Goal: Contribute content: Contribute content

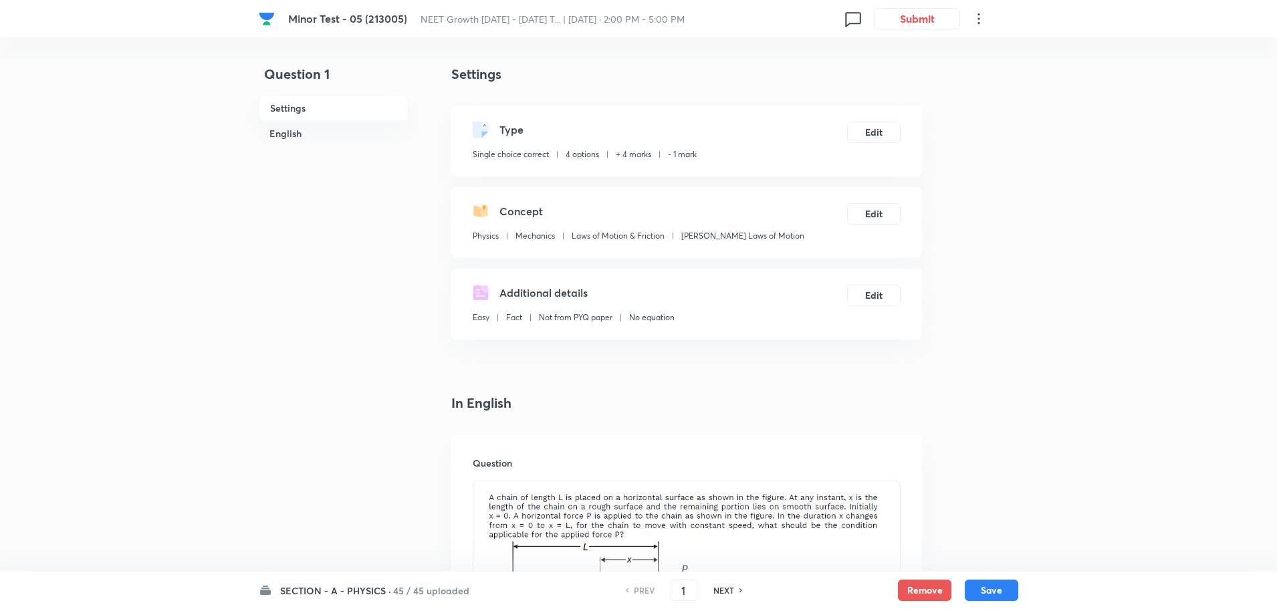
click at [723, 590] on h6 "NEXT" at bounding box center [723, 590] width 21 height 12
type input "2"
checkbox input "false"
checkbox input "true"
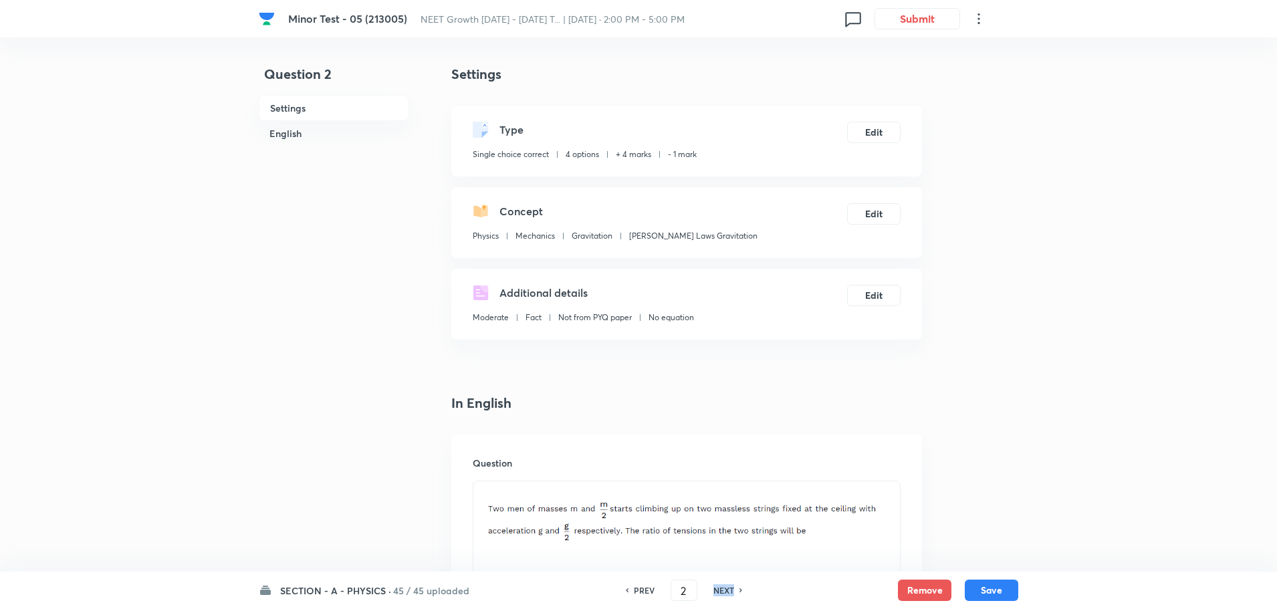
click at [723, 590] on h6 "NEXT" at bounding box center [723, 590] width 21 height 12
type input "3"
checkbox input "true"
checkbox input "false"
click at [723, 590] on h6 "NEXT" at bounding box center [723, 590] width 21 height 12
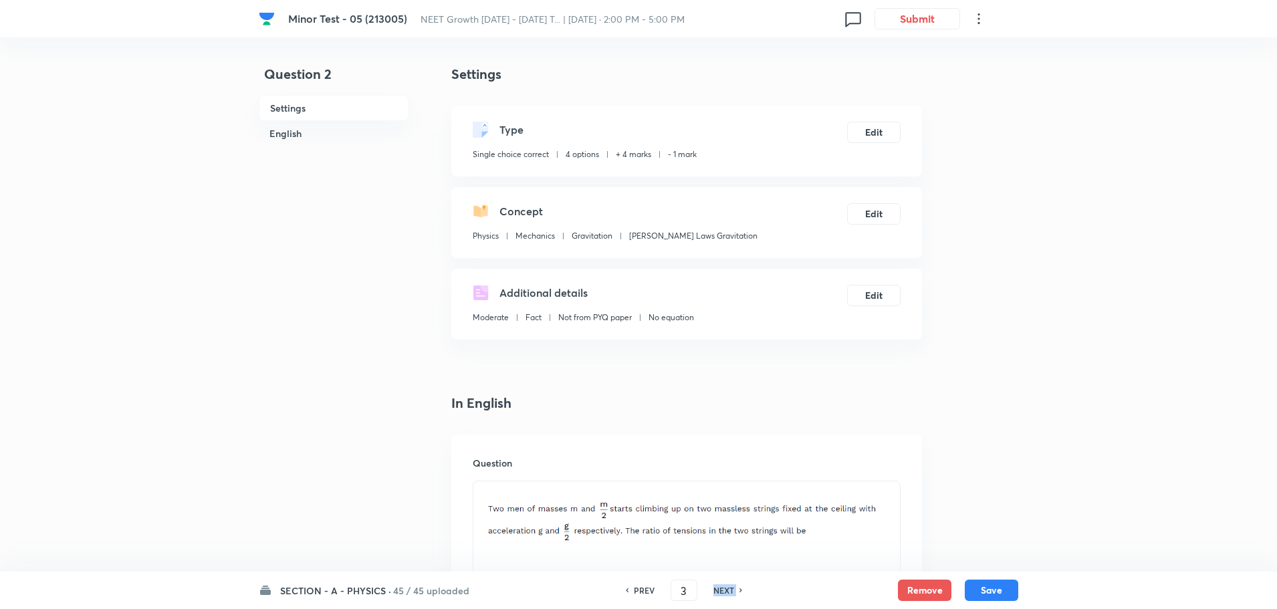
checkbox input "false"
type input "4"
checkbox input "true"
click at [723, 590] on h6 "NEXT" at bounding box center [723, 590] width 21 height 12
type input "5"
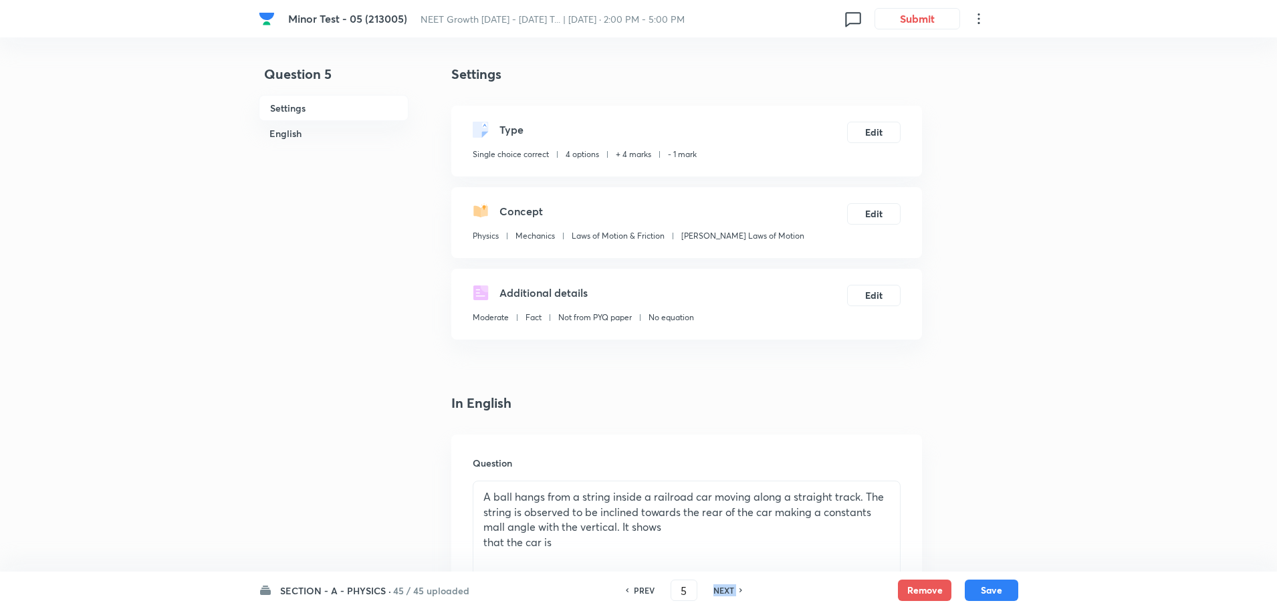
click at [723, 590] on h6 "NEXT" at bounding box center [723, 590] width 21 height 12
checkbox input "false"
type input "6"
click at [723, 590] on h6 "NEXT" at bounding box center [723, 590] width 21 height 12
checkbox input "false"
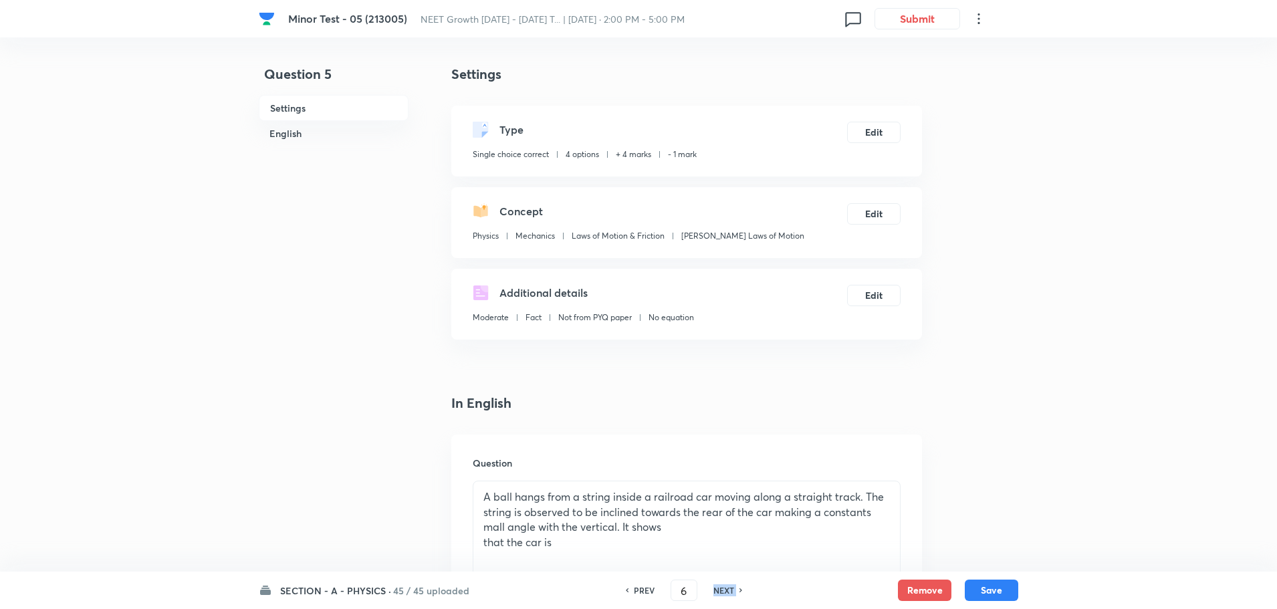
type input "7"
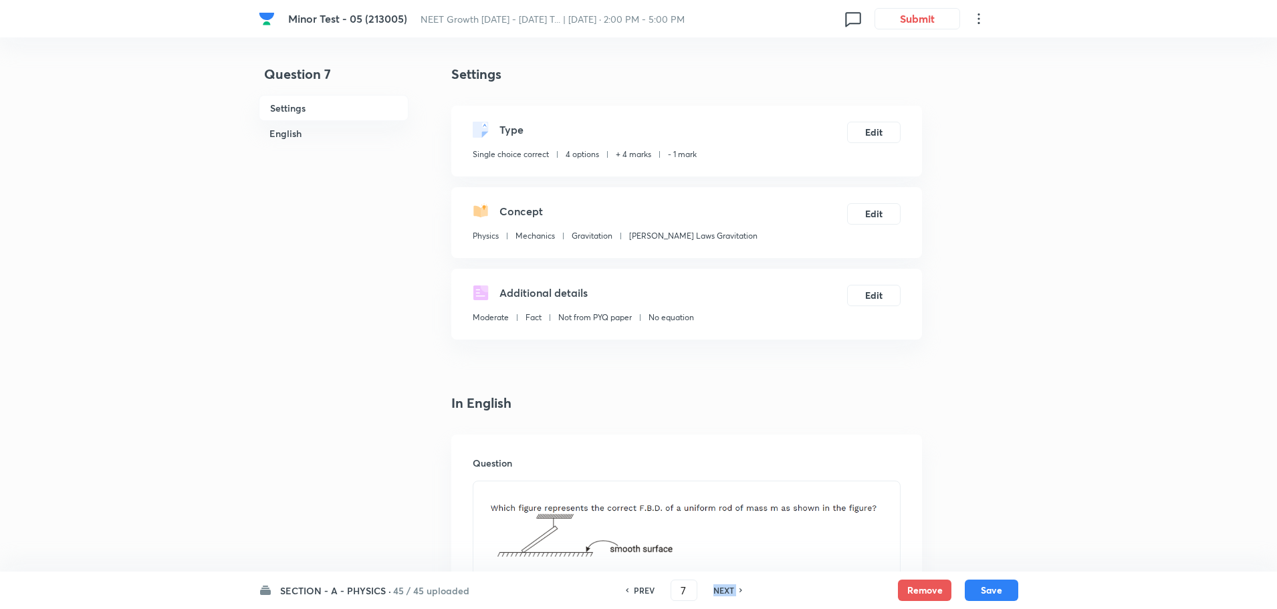
click at [723, 590] on h6 "NEXT" at bounding box center [723, 590] width 21 height 12
checkbox input "false"
type input "8"
click at [723, 590] on h6 "NEXT" at bounding box center [723, 590] width 21 height 12
checkbox input "false"
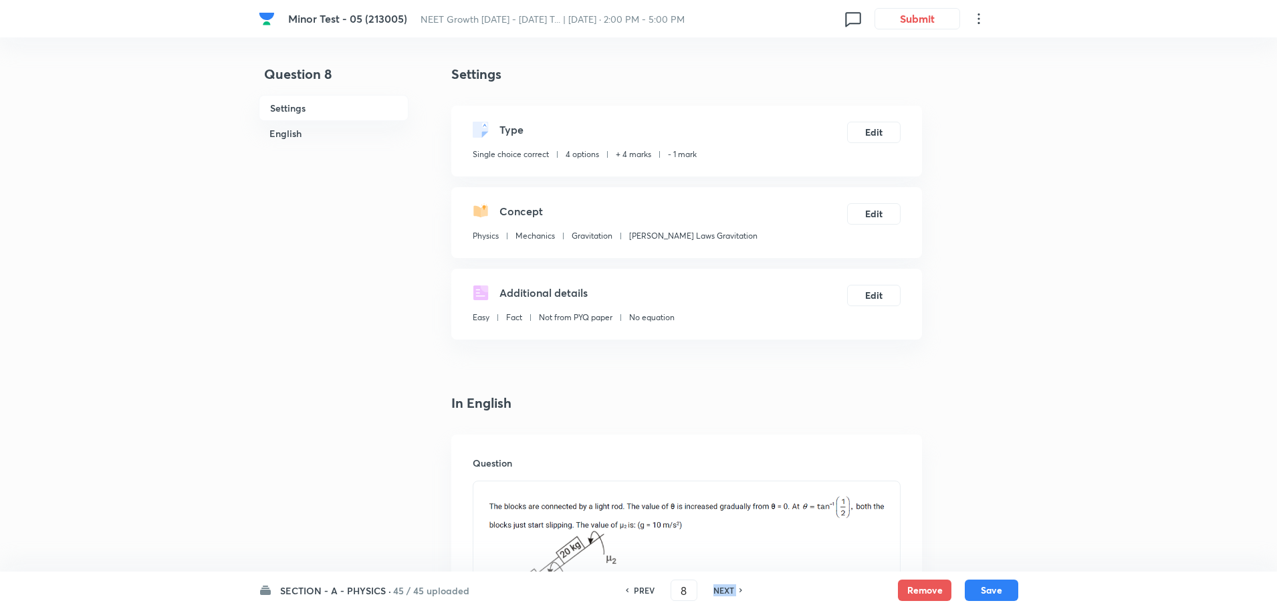
type input "9"
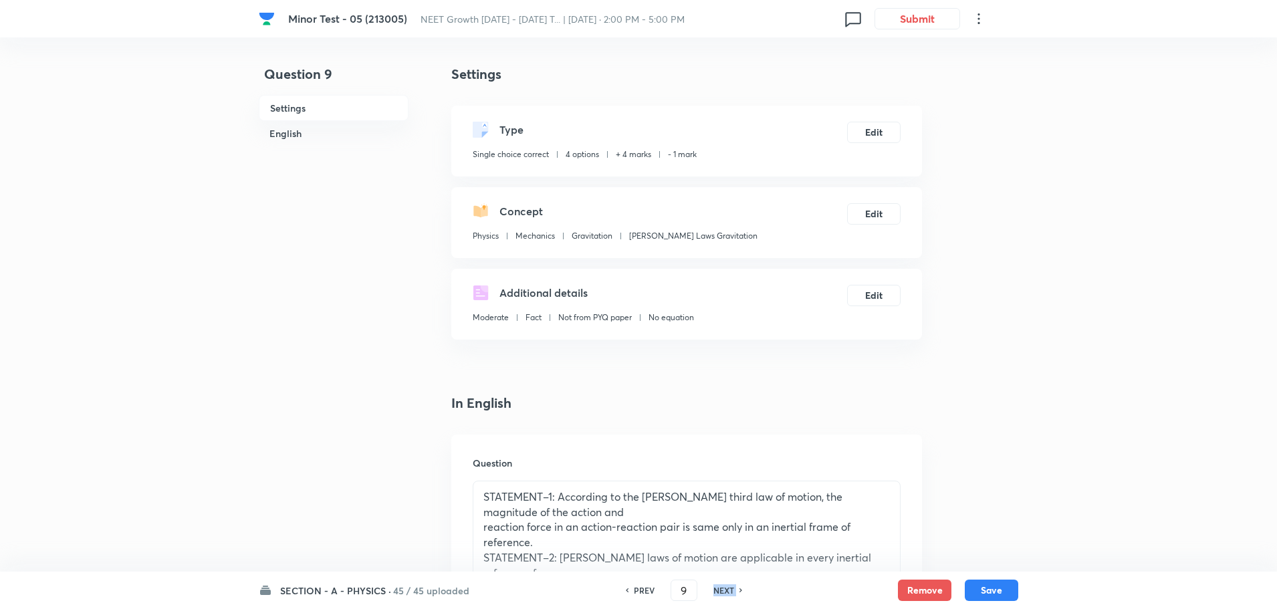
click at [723, 590] on h6 "NEXT" at bounding box center [723, 590] width 21 height 12
checkbox input "false"
type input "10"
click at [723, 590] on h6 "NEXT" at bounding box center [723, 590] width 21 height 12
checkbox input "false"
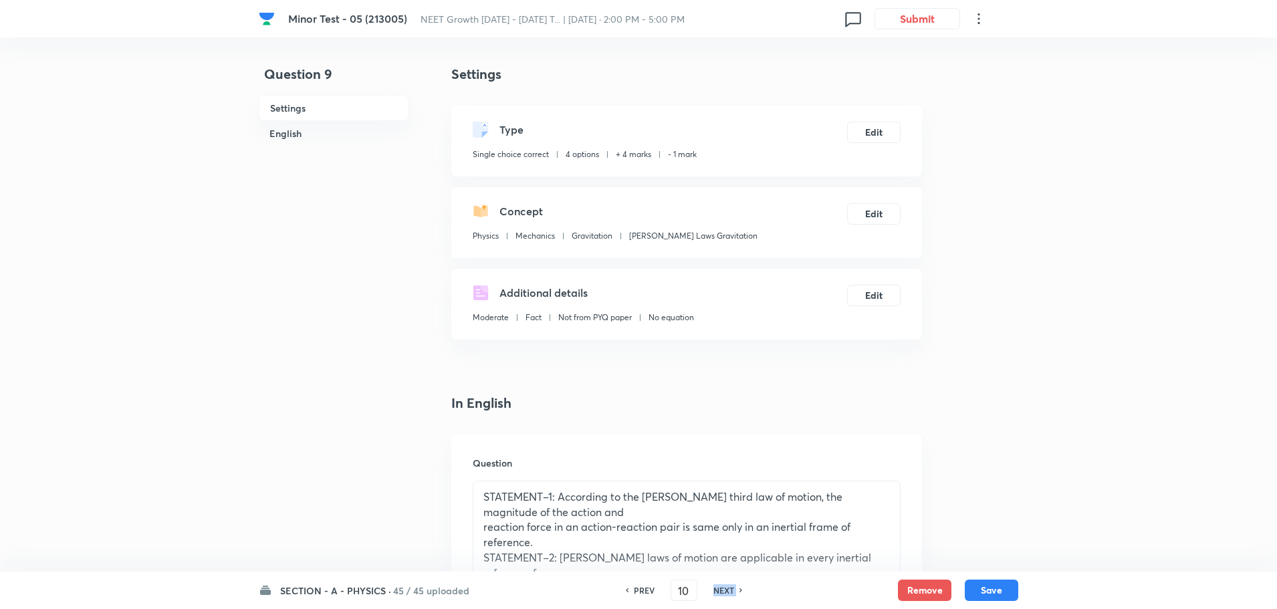
type input "11"
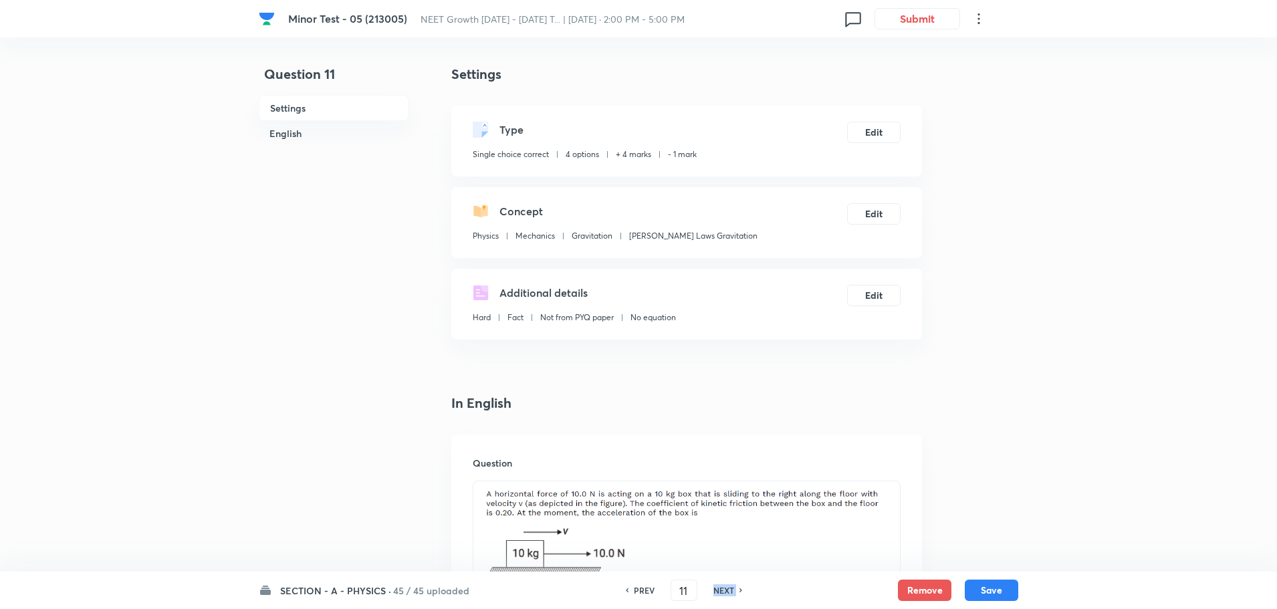
click at [723, 590] on h6 "NEXT" at bounding box center [723, 590] width 21 height 12
checkbox input "false"
type input "12"
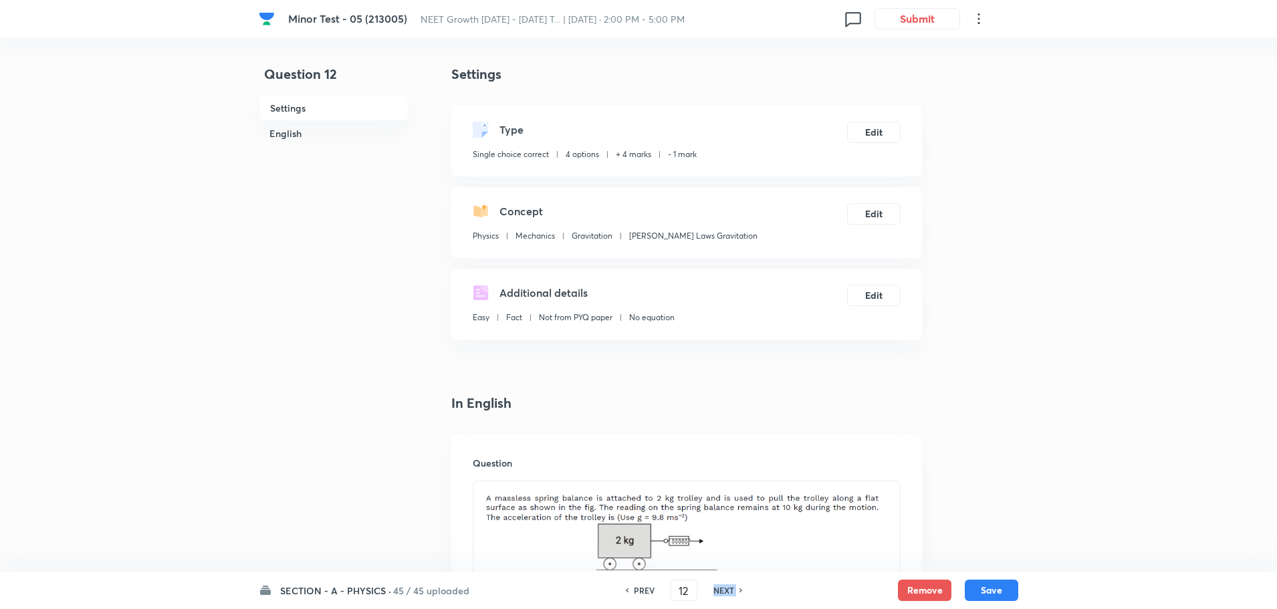
click at [723, 590] on h6 "NEXT" at bounding box center [723, 590] width 21 height 12
checkbox input "false"
type input "13"
click at [723, 590] on h6 "NEXT" at bounding box center [723, 590] width 21 height 12
checkbox input "false"
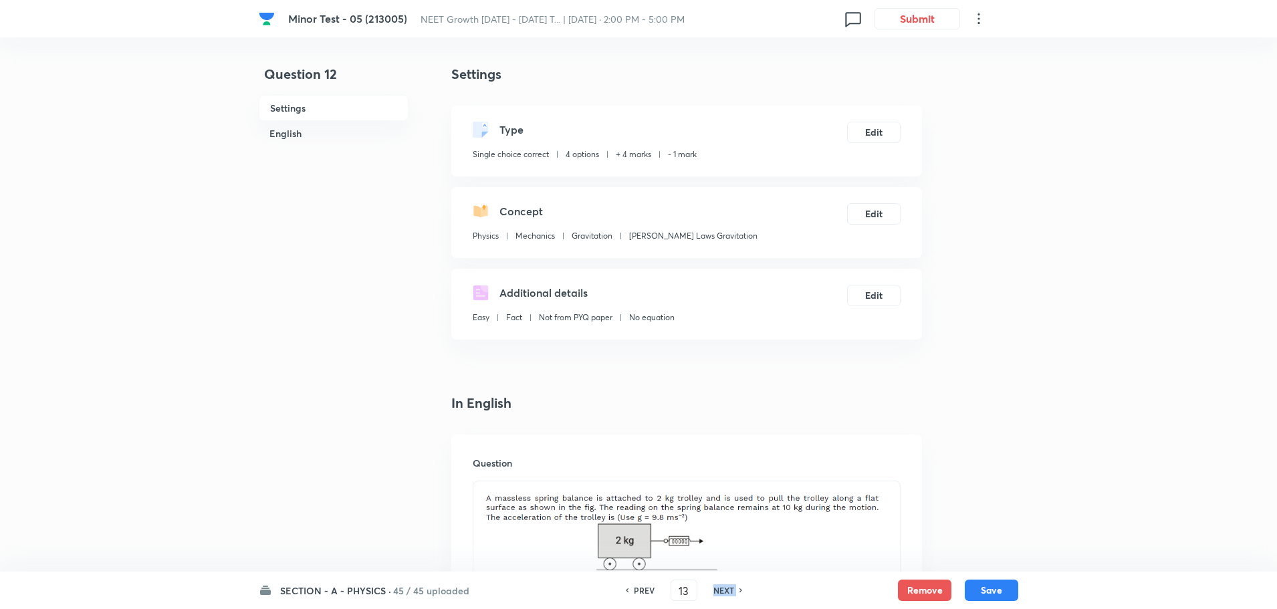
type input "14"
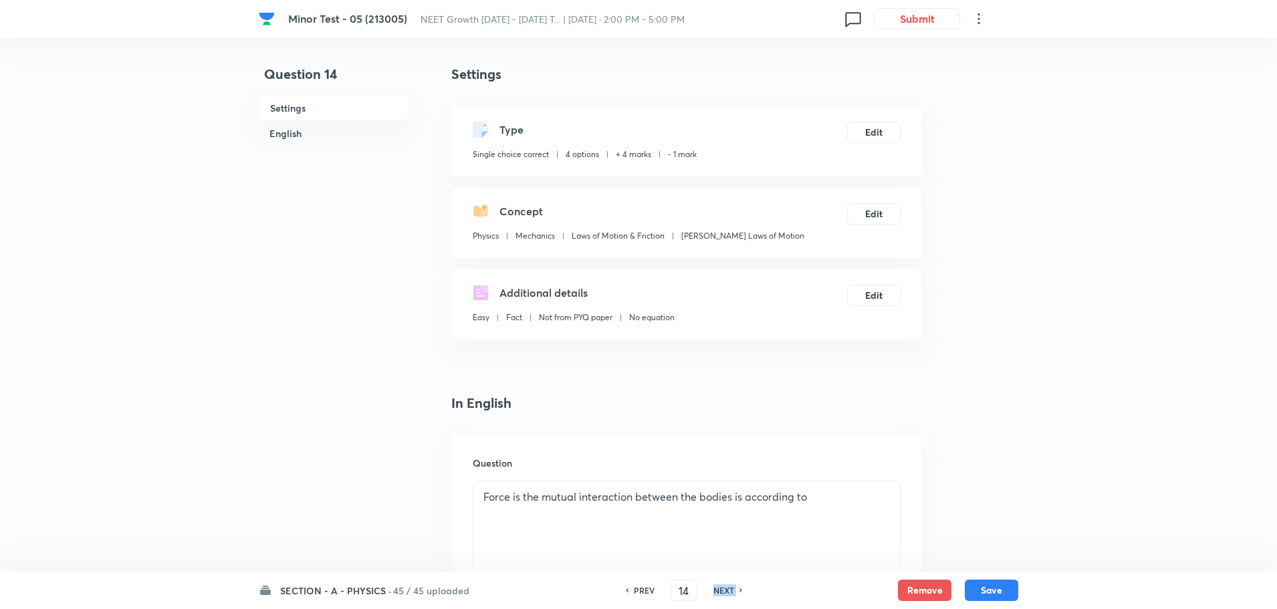
click at [723, 590] on h6 "NEXT" at bounding box center [723, 590] width 21 height 12
checkbox input "false"
type input "15"
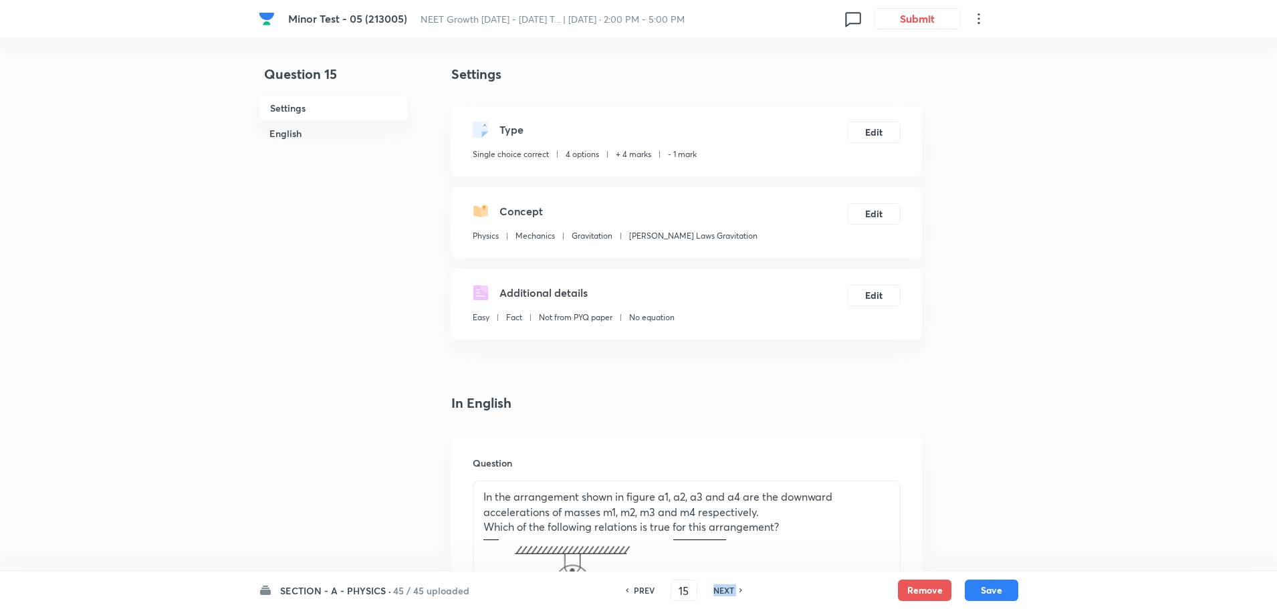
click at [723, 590] on h6 "NEXT" at bounding box center [723, 590] width 21 height 12
checkbox input "false"
type input "16"
click at [723, 590] on h6 "NEXT" at bounding box center [723, 590] width 21 height 12
checkbox input "false"
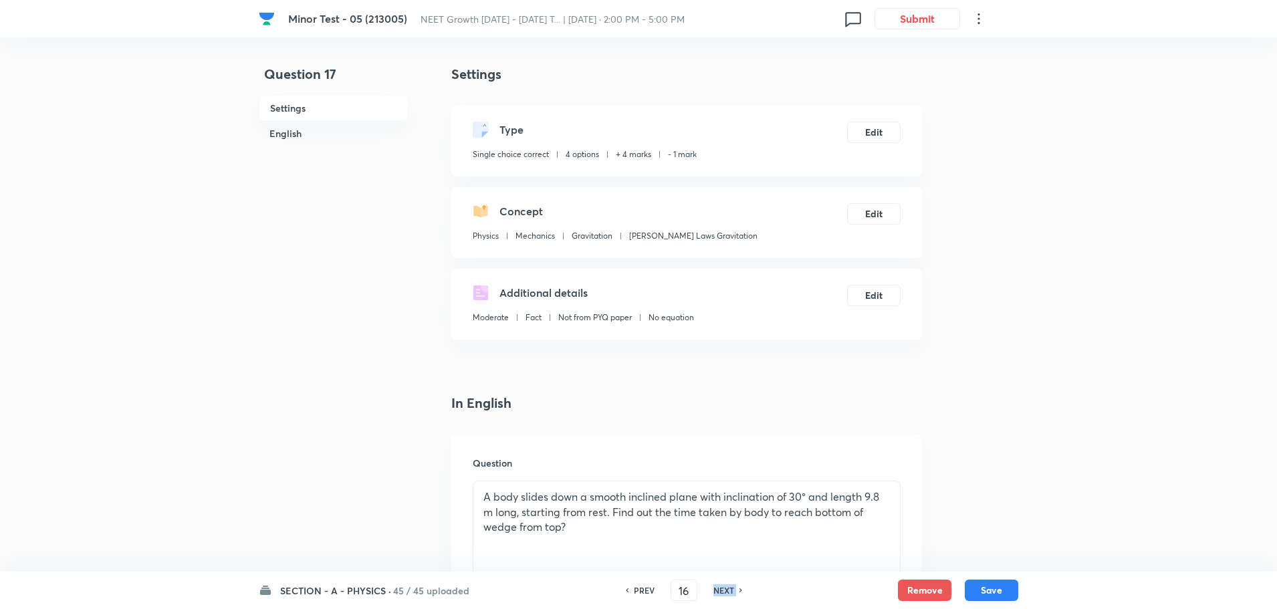
type input "17"
click at [723, 590] on h6 "NEXT" at bounding box center [723, 590] width 21 height 12
checkbox input "false"
type input "18"
click at [723, 590] on h6 "NEXT" at bounding box center [723, 590] width 21 height 12
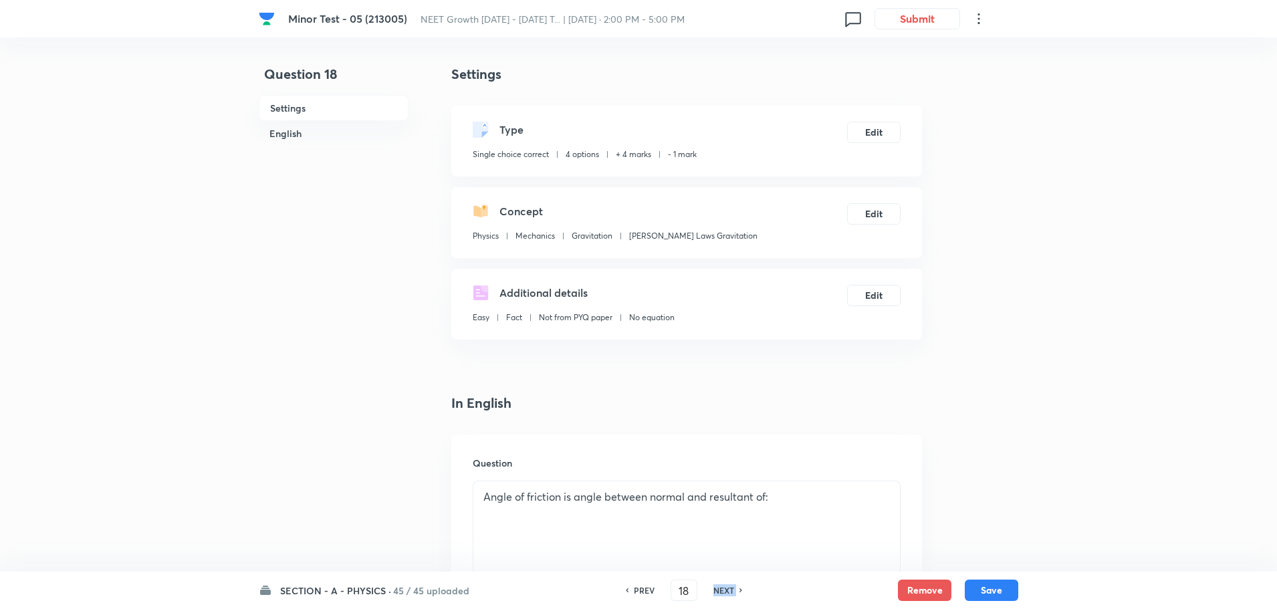
checkbox input "false"
type input "19"
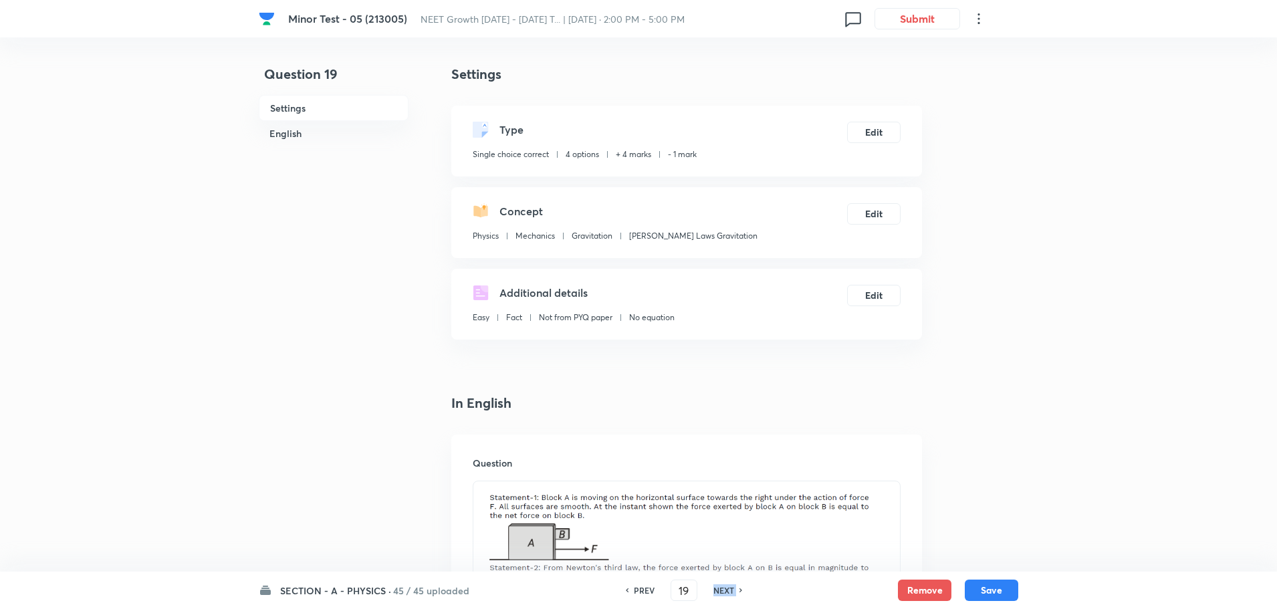
click at [723, 590] on h6 "NEXT" at bounding box center [723, 590] width 21 height 12
checkbox input "false"
type input "20"
click at [723, 590] on h6 "NEXT" at bounding box center [723, 590] width 21 height 12
checkbox input "false"
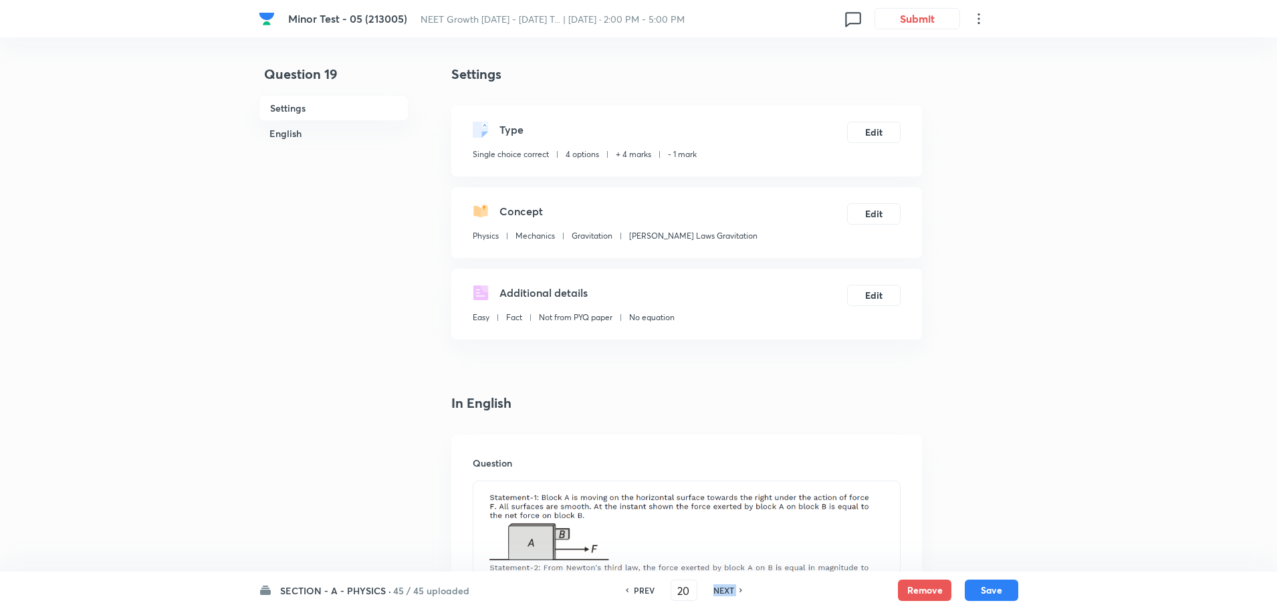
type input "21"
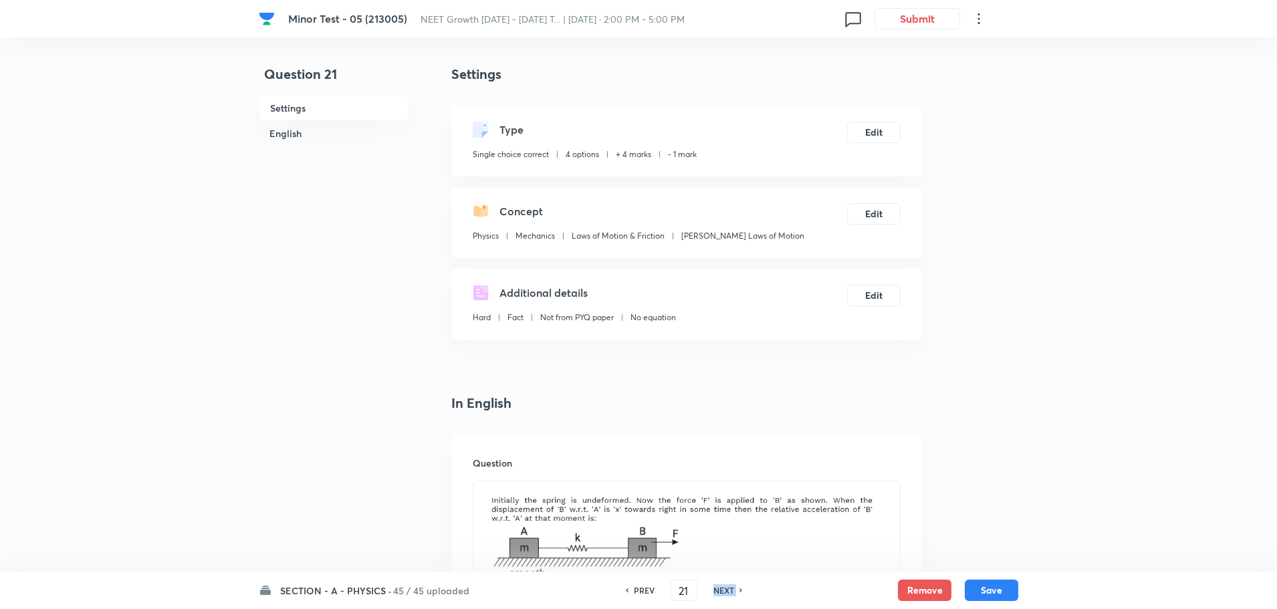
click at [723, 590] on h6 "NEXT" at bounding box center [723, 590] width 21 height 12
checkbox input "false"
type input "22"
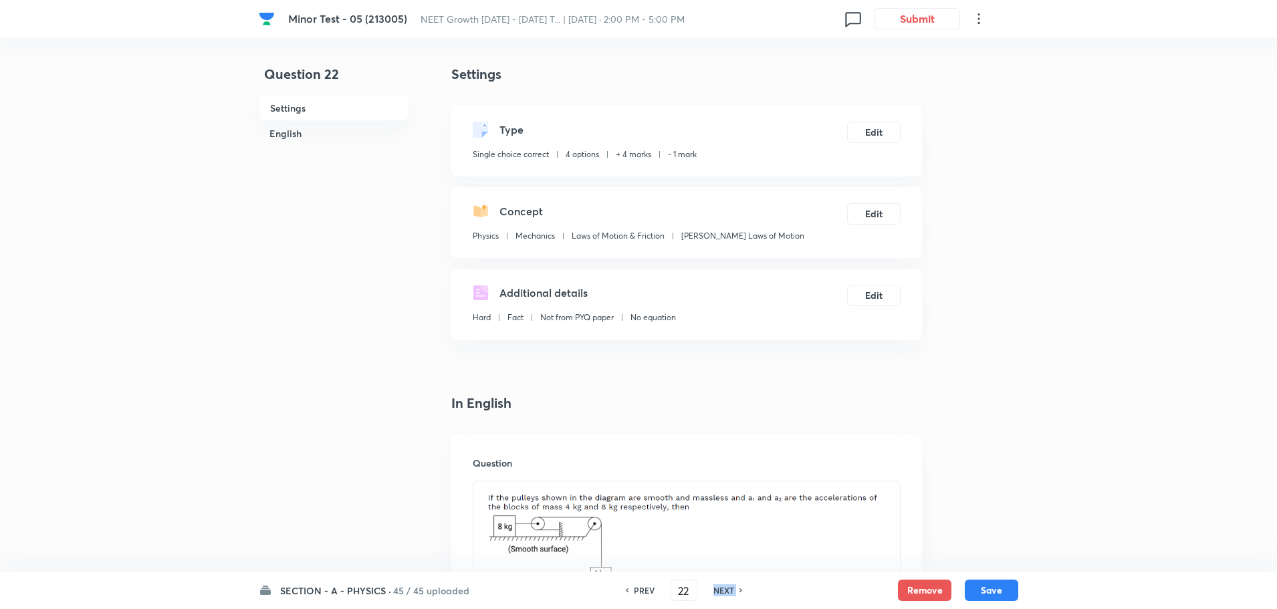
click at [723, 590] on h6 "NEXT" at bounding box center [723, 590] width 21 height 12
checkbox input "false"
type input "23"
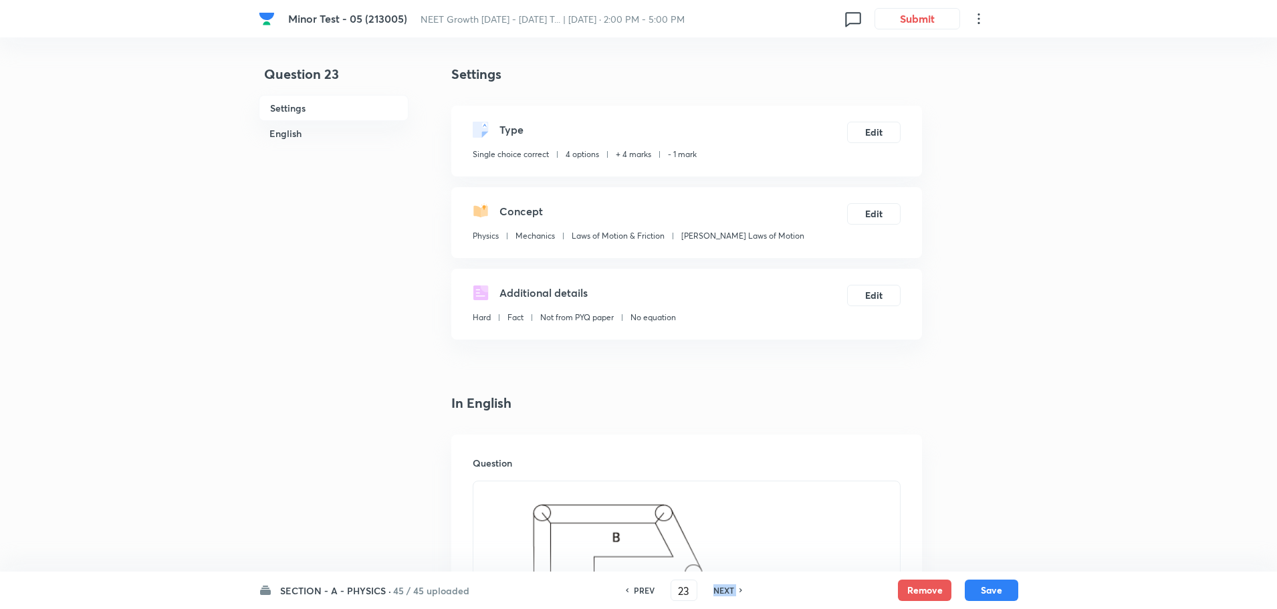
click at [723, 590] on h6 "NEXT" at bounding box center [723, 590] width 21 height 12
checkbox input "false"
type input "24"
click at [723, 590] on h6 "NEXT" at bounding box center [723, 590] width 21 height 12
checkbox input "false"
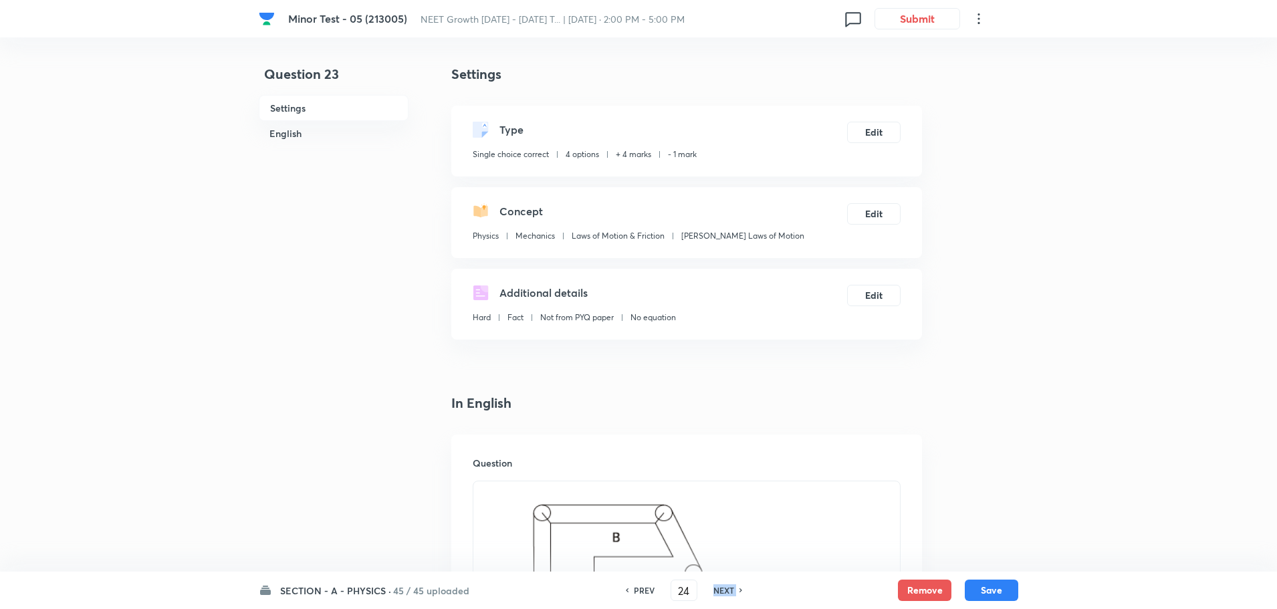
type input "25"
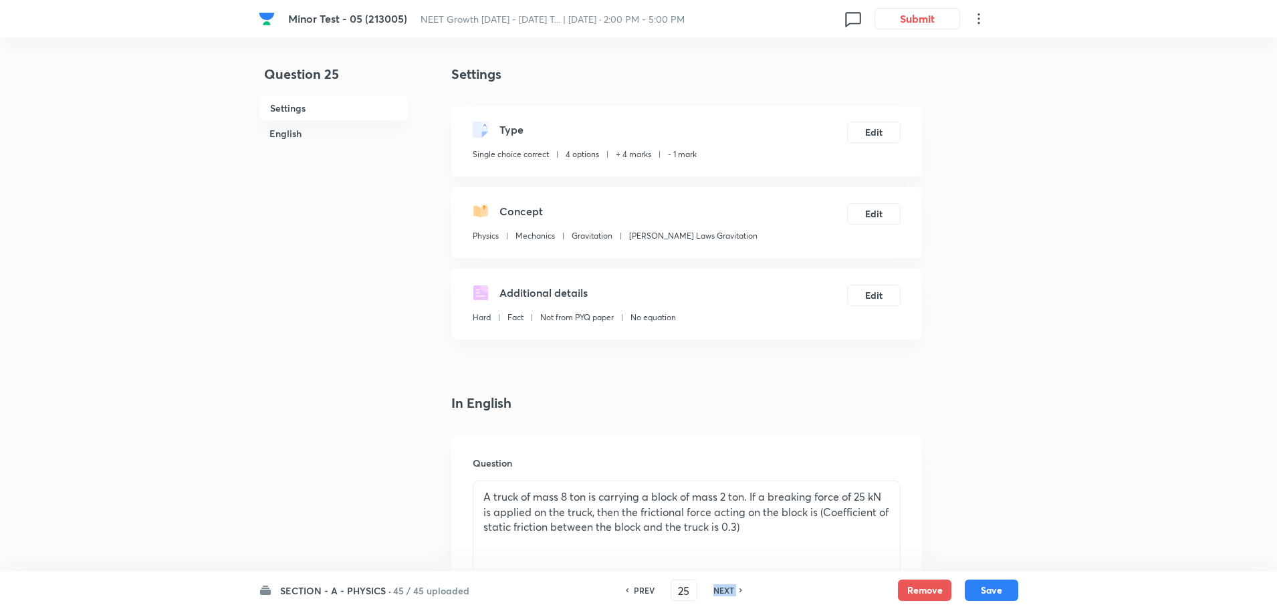
click at [723, 590] on h6 "NEXT" at bounding box center [723, 590] width 21 height 12
checkbox input "false"
type input "26"
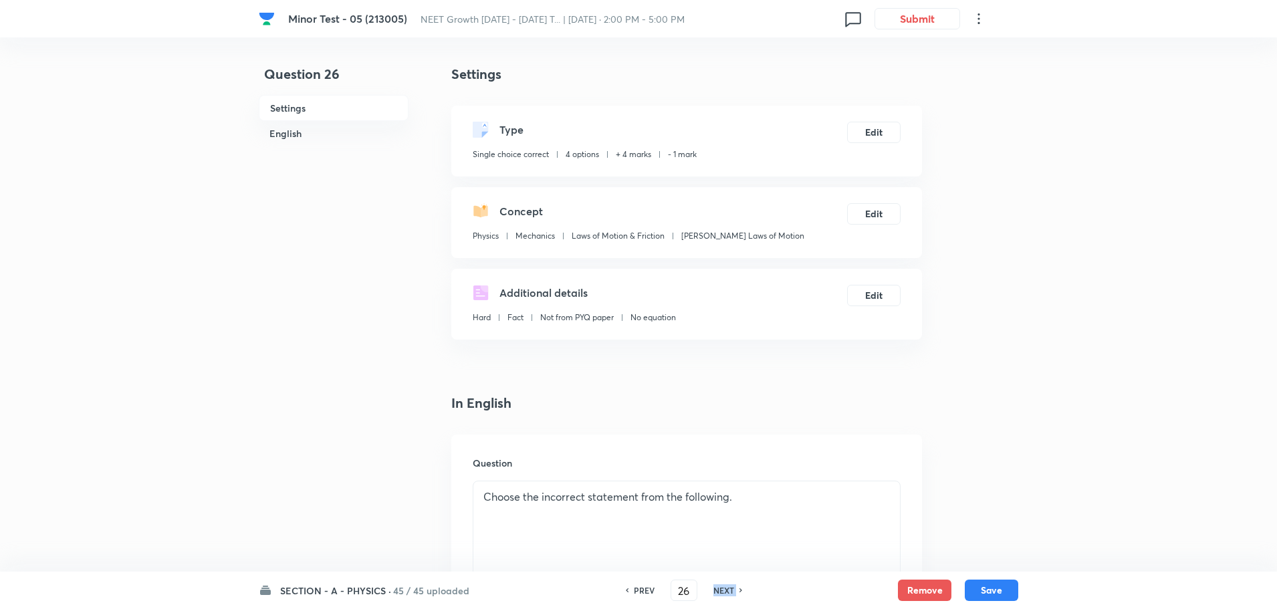
click at [723, 590] on h6 "NEXT" at bounding box center [723, 590] width 21 height 12
checkbox input "false"
type input "27"
click at [723, 590] on h6 "NEXT" at bounding box center [723, 590] width 21 height 12
checkbox input "false"
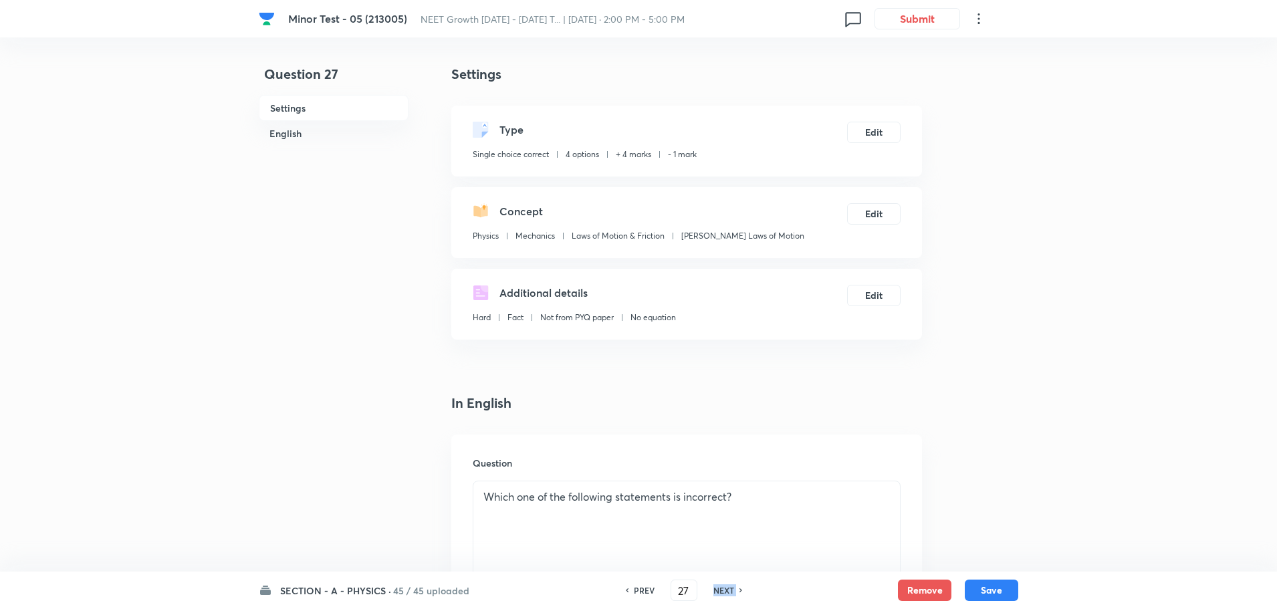
type input "28"
click at [723, 590] on h6 "NEXT" at bounding box center [723, 590] width 21 height 12
checkbox input "false"
type input "29"
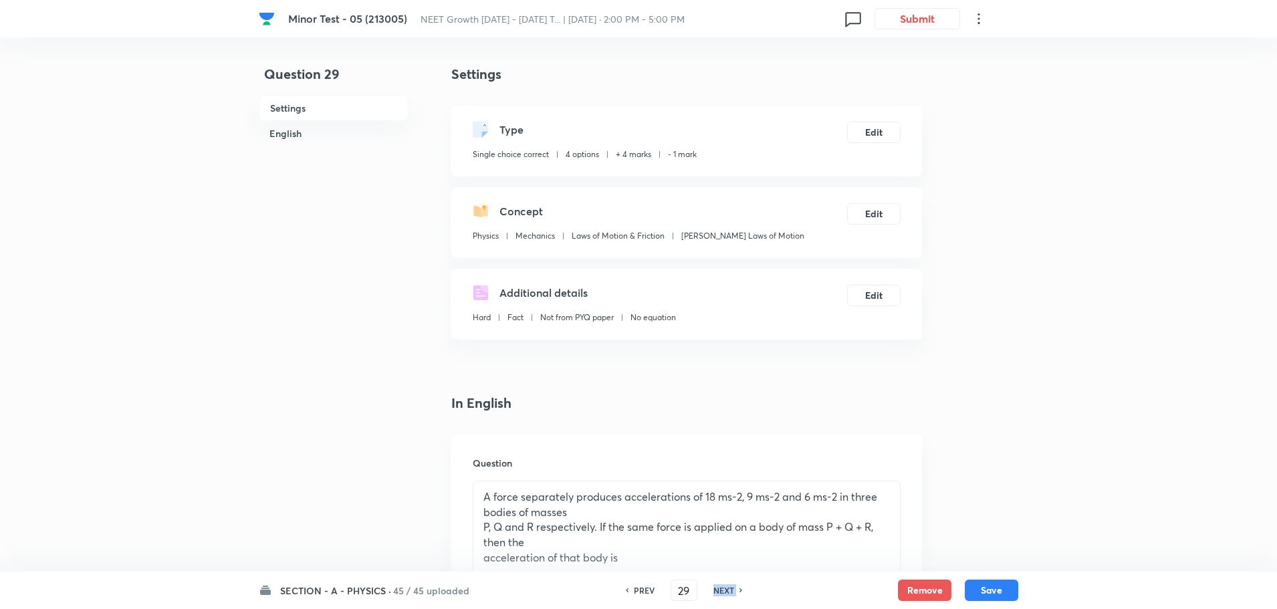
click at [723, 590] on h6 "NEXT" at bounding box center [723, 590] width 21 height 12
checkbox input "false"
type input "30"
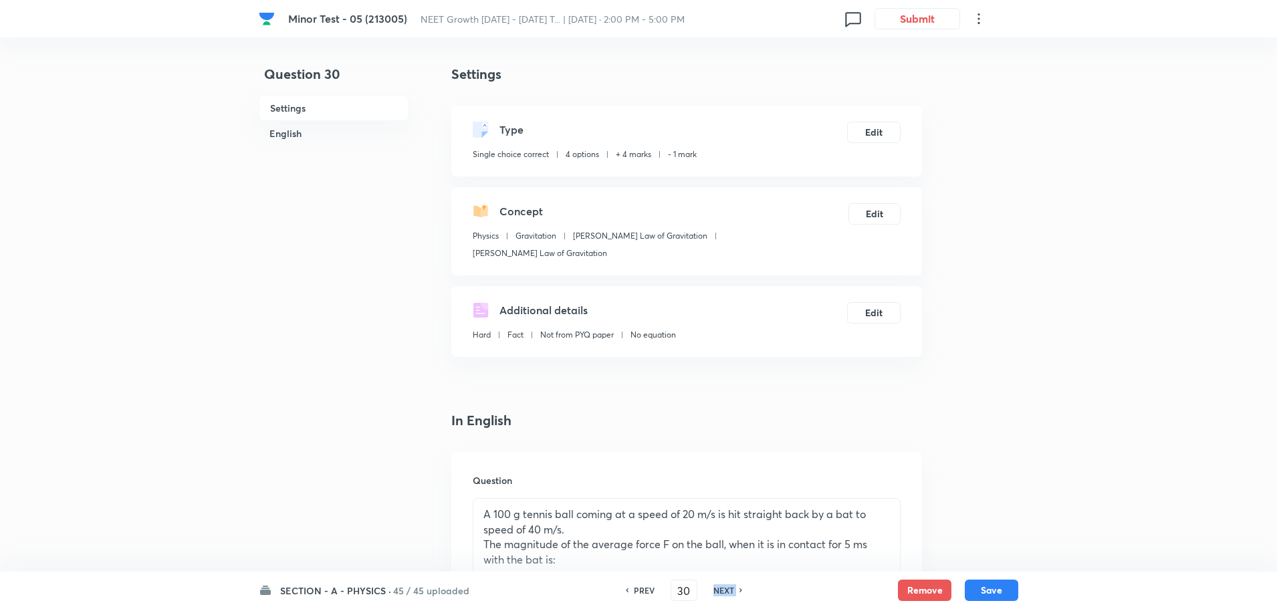
click at [723, 590] on h6 "NEXT" at bounding box center [723, 590] width 21 height 12
checkbox input "false"
type input "31"
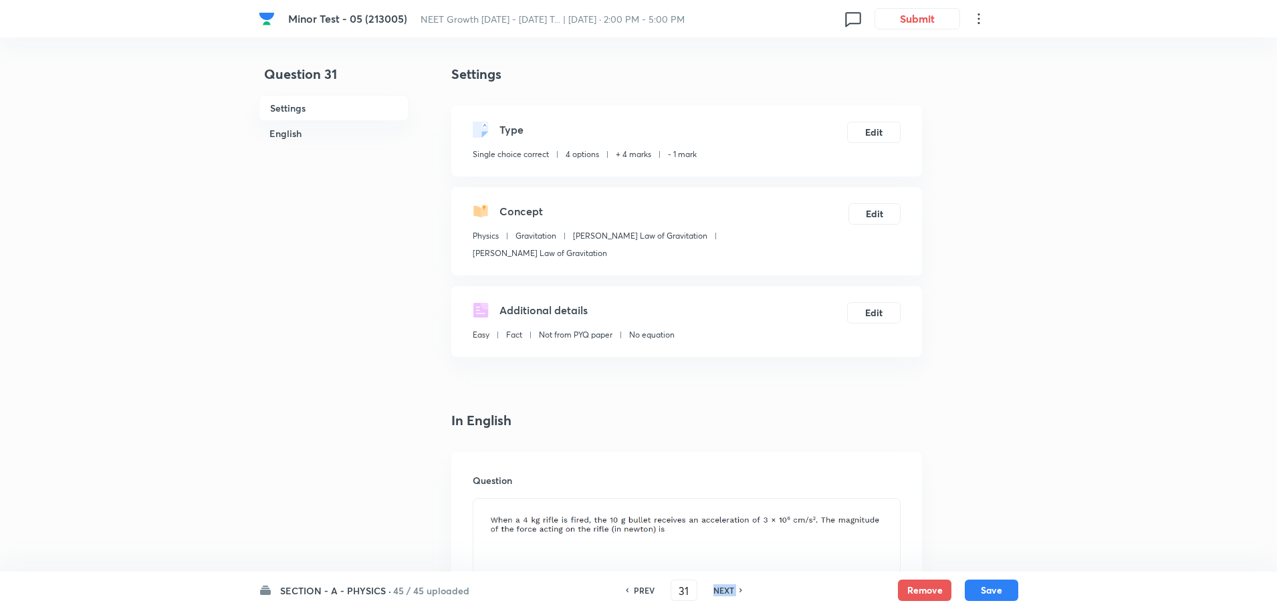
click at [723, 590] on h6 "NEXT" at bounding box center [723, 590] width 21 height 12
checkbox input "false"
type input "32"
click at [723, 590] on h6 "NEXT" at bounding box center [723, 590] width 21 height 12
checkbox input "false"
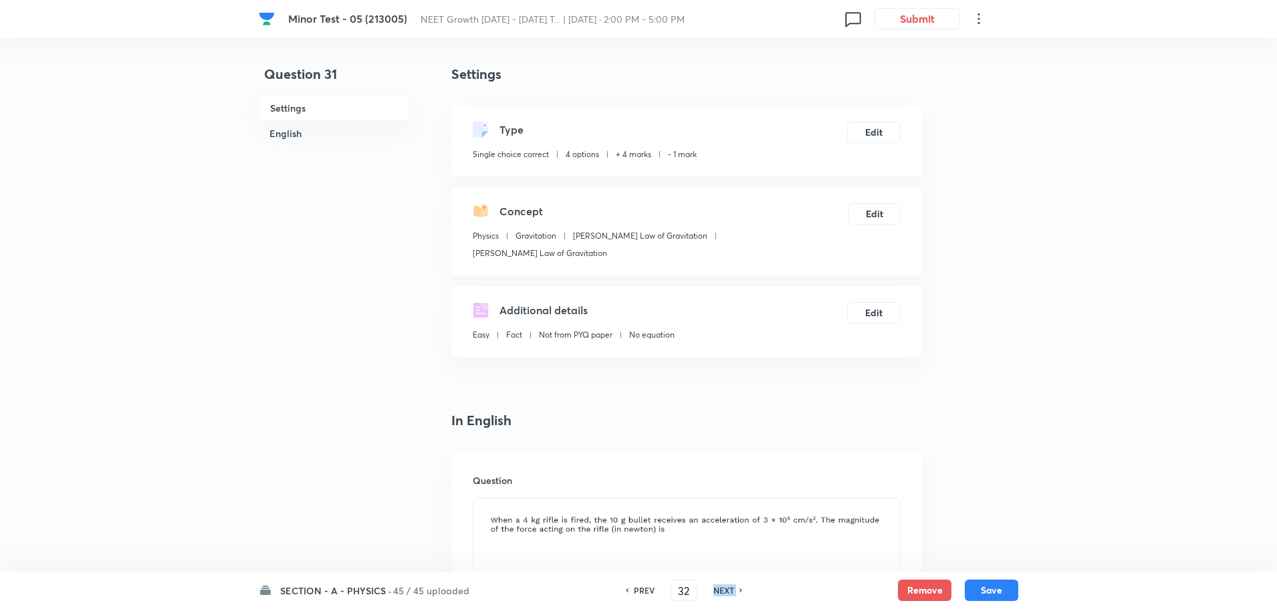
type input "33"
click at [723, 590] on h6 "NEXT" at bounding box center [723, 590] width 21 height 12
checkbox input "false"
type input "34"
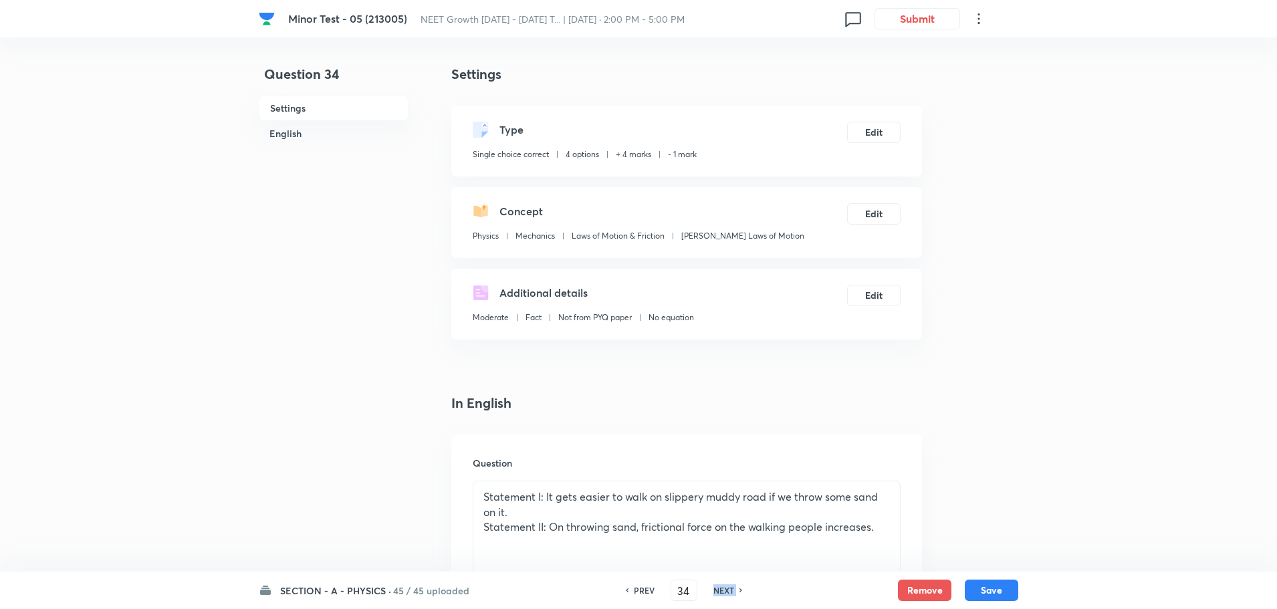
click at [723, 590] on h6 "NEXT" at bounding box center [723, 590] width 21 height 12
checkbox input "false"
type input "35"
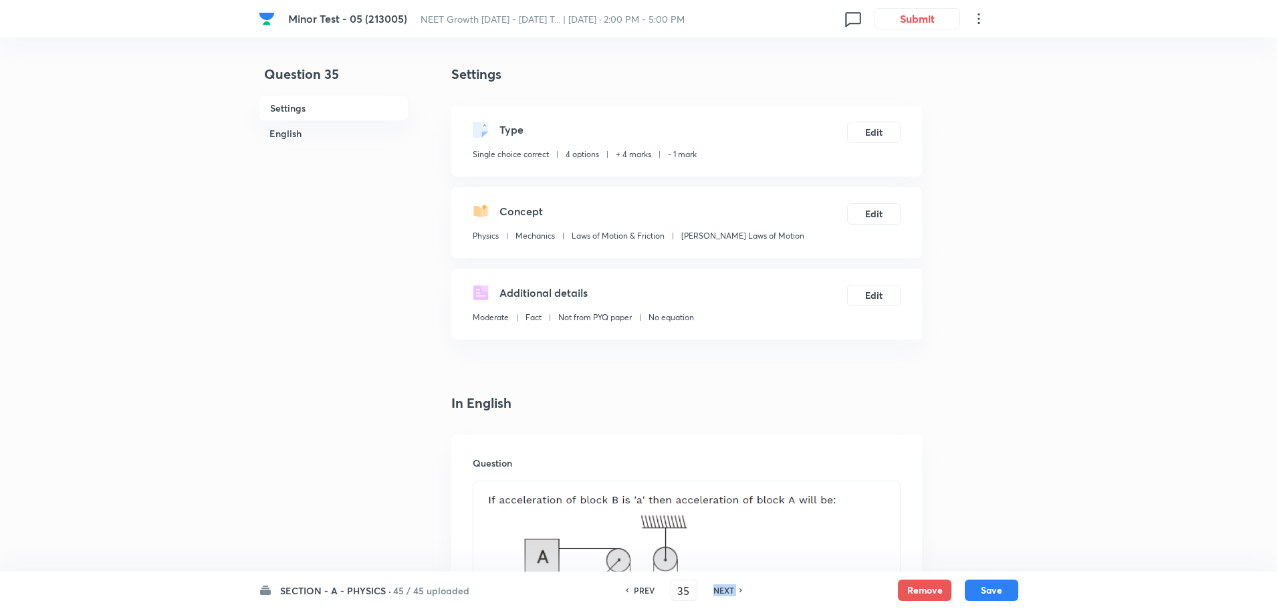
click at [723, 590] on h6 "NEXT" at bounding box center [723, 590] width 21 height 12
checkbox input "false"
type input "36"
click at [723, 590] on h6 "NEXT" at bounding box center [723, 590] width 21 height 12
checkbox input "false"
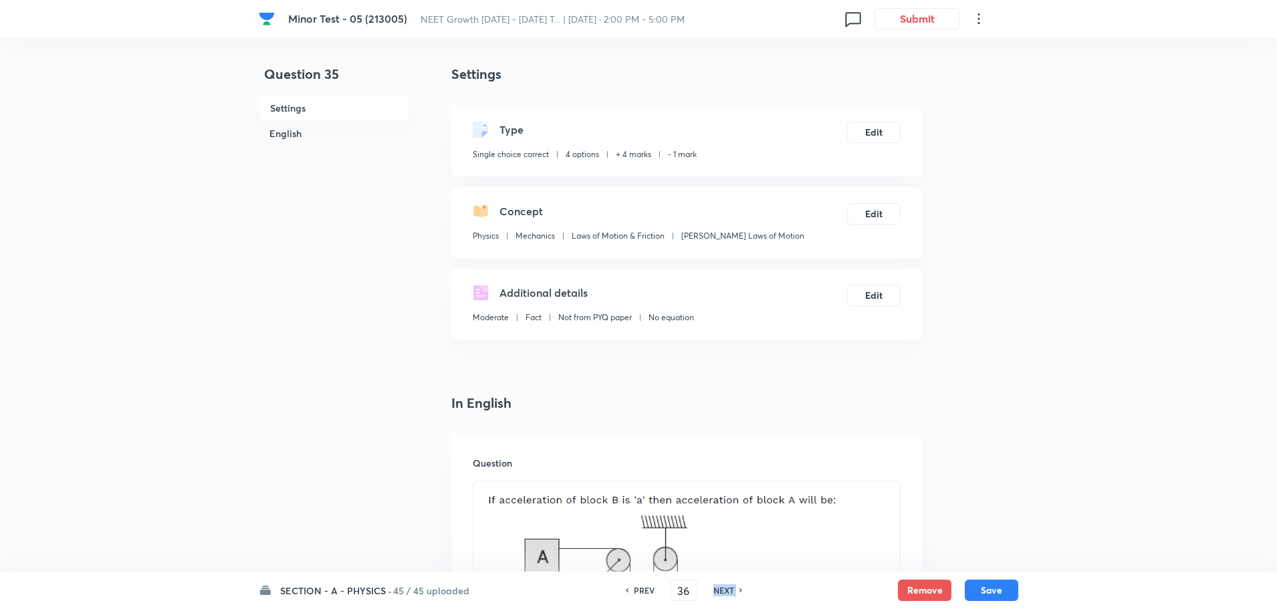
type input "37"
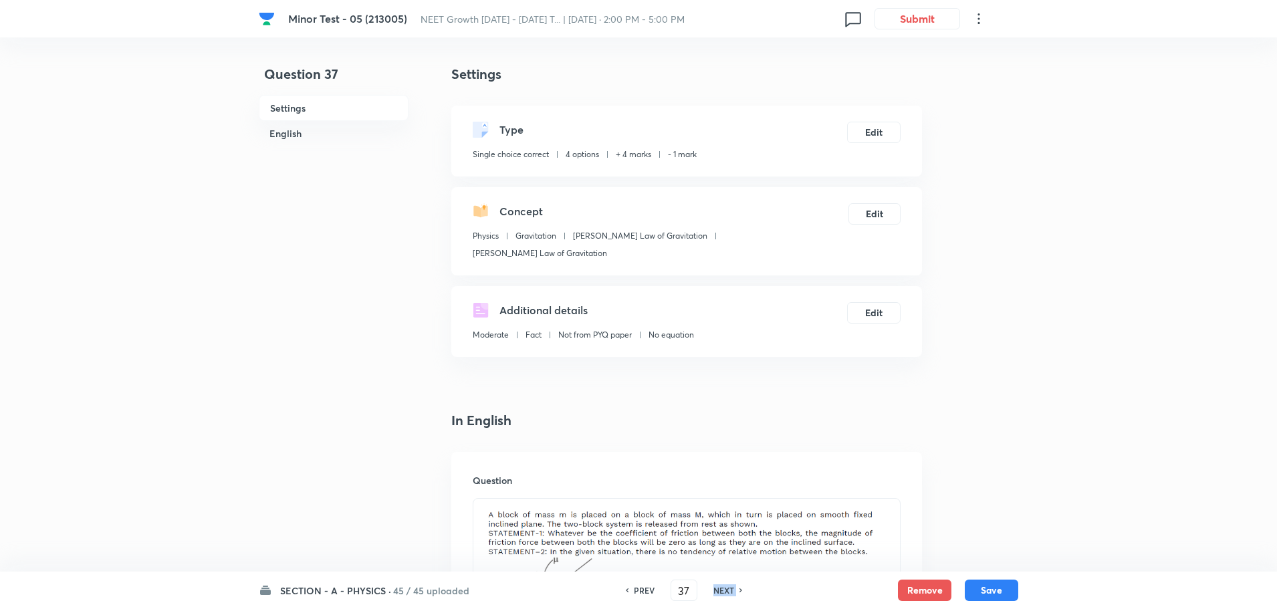
click at [723, 590] on h6 "NEXT" at bounding box center [723, 590] width 21 height 12
checkbox input "false"
type input "38"
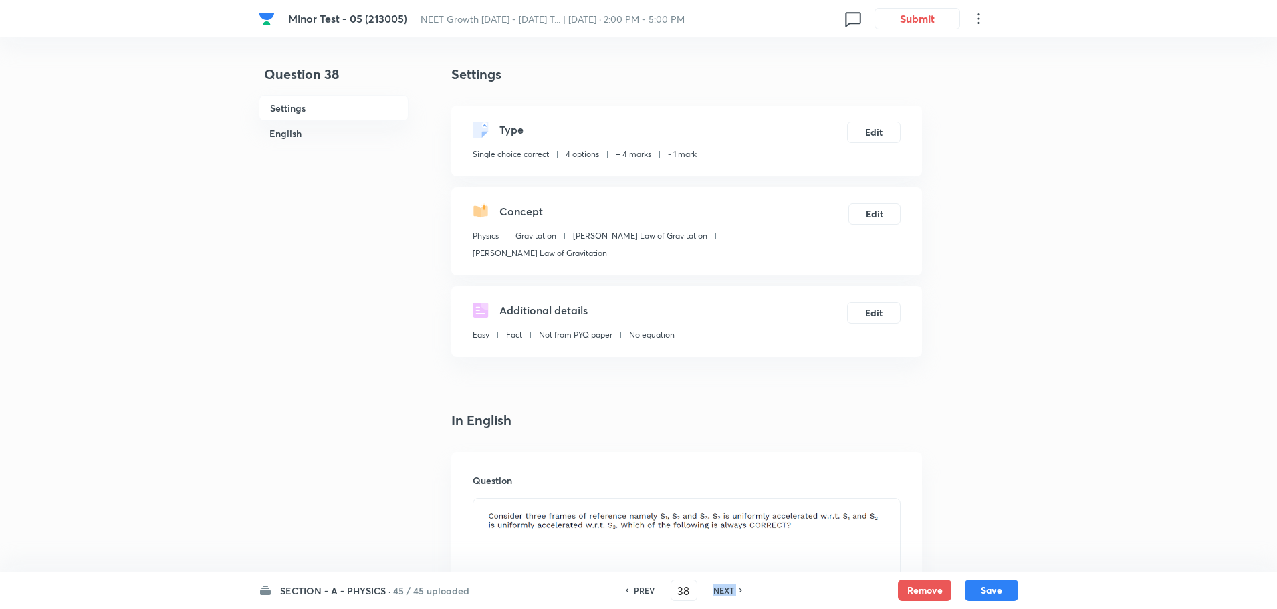
click at [723, 590] on h6 "NEXT" at bounding box center [723, 590] width 21 height 12
checkbox input "false"
type input "39"
click at [723, 590] on h6 "NEXT" at bounding box center [723, 590] width 21 height 12
checkbox input "false"
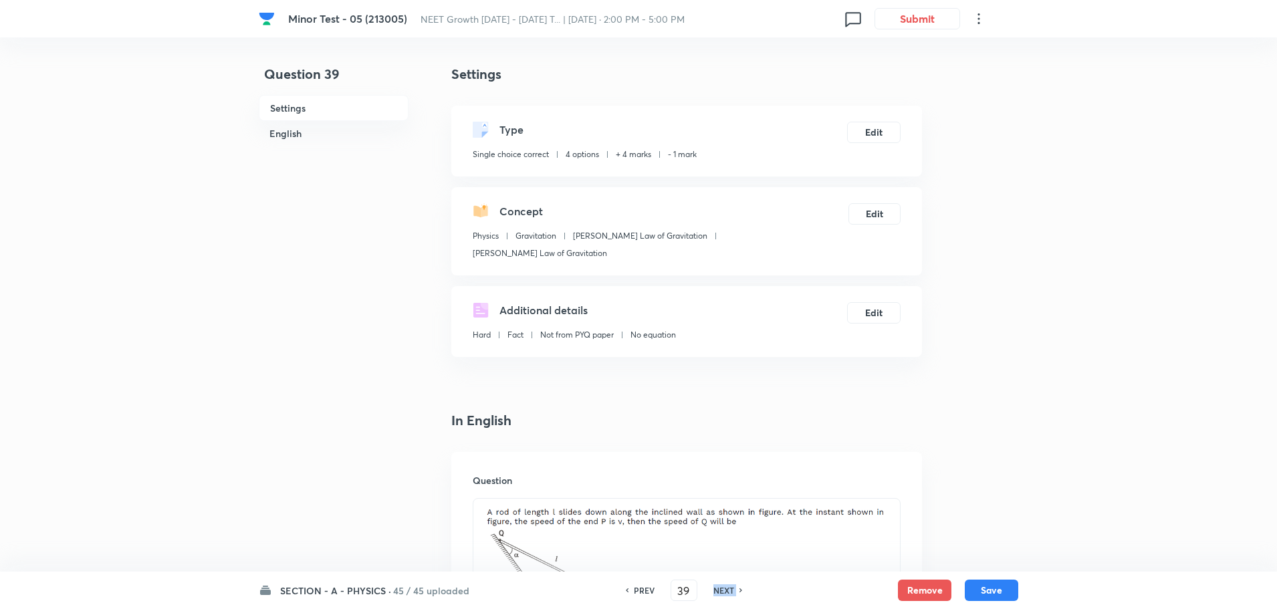
type input "40"
click at [723, 590] on h6 "NEXT" at bounding box center [723, 590] width 21 height 12
checkbox input "false"
type input "41"
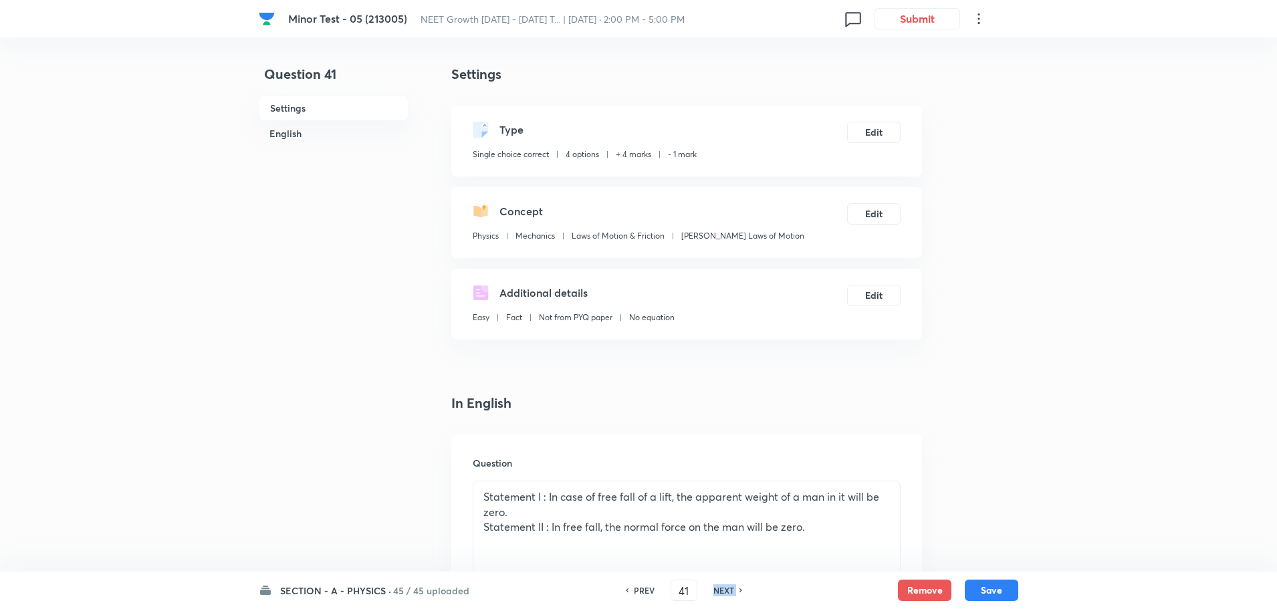
click at [723, 590] on h6 "NEXT" at bounding box center [723, 590] width 21 height 12
checkbox input "false"
type input "42"
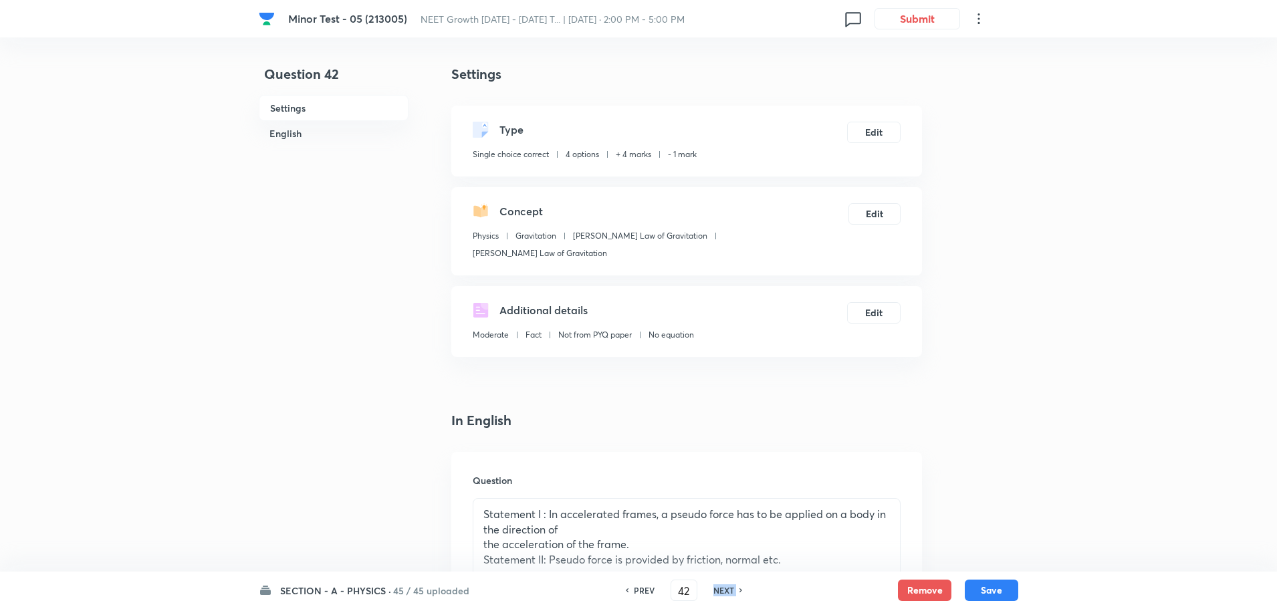
click at [723, 590] on h6 "NEXT" at bounding box center [723, 590] width 21 height 12
checkbox input "false"
type input "43"
click at [723, 590] on h6 "NEXT" at bounding box center [723, 590] width 21 height 12
checkbox input "false"
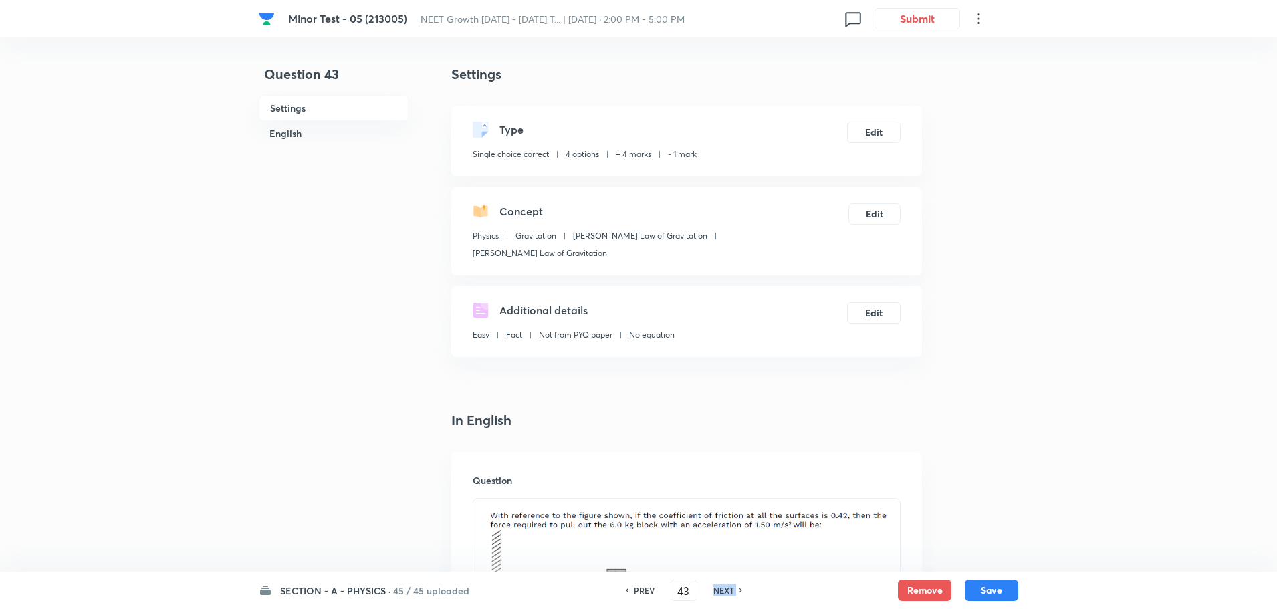
type input "44"
click at [723, 590] on h6 "NEXT" at bounding box center [723, 590] width 21 height 12
checkbox input "false"
type input "45"
click at [723, 590] on h6 "NEXT" at bounding box center [723, 590] width 21 height 12
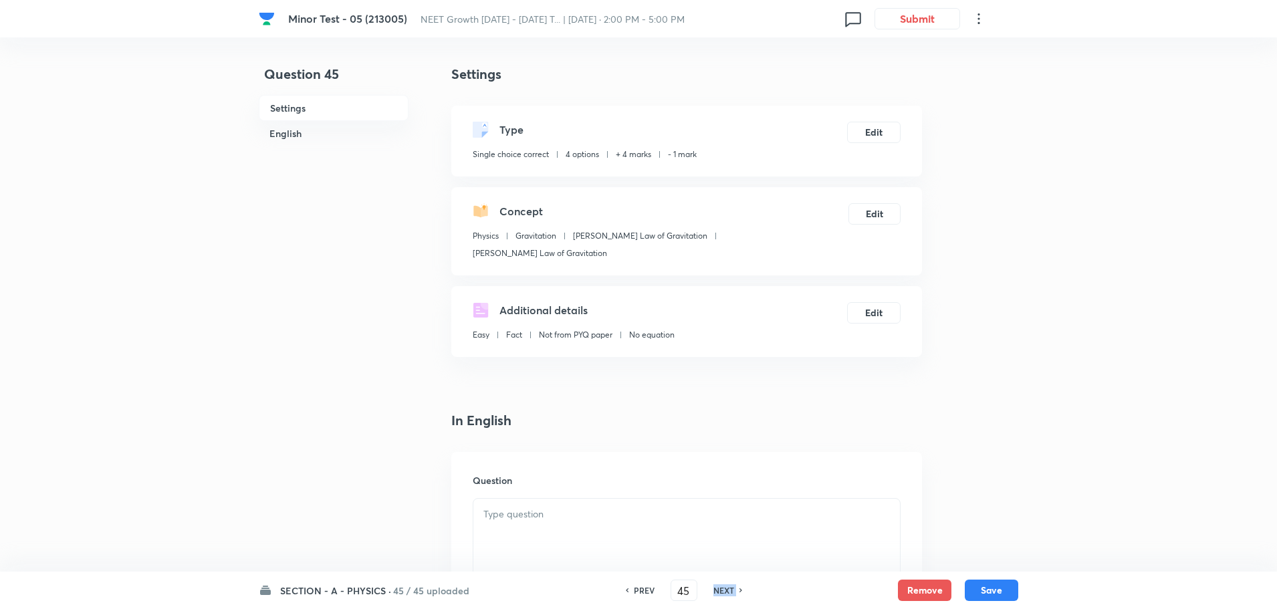
checkbox input "false"
type input "46"
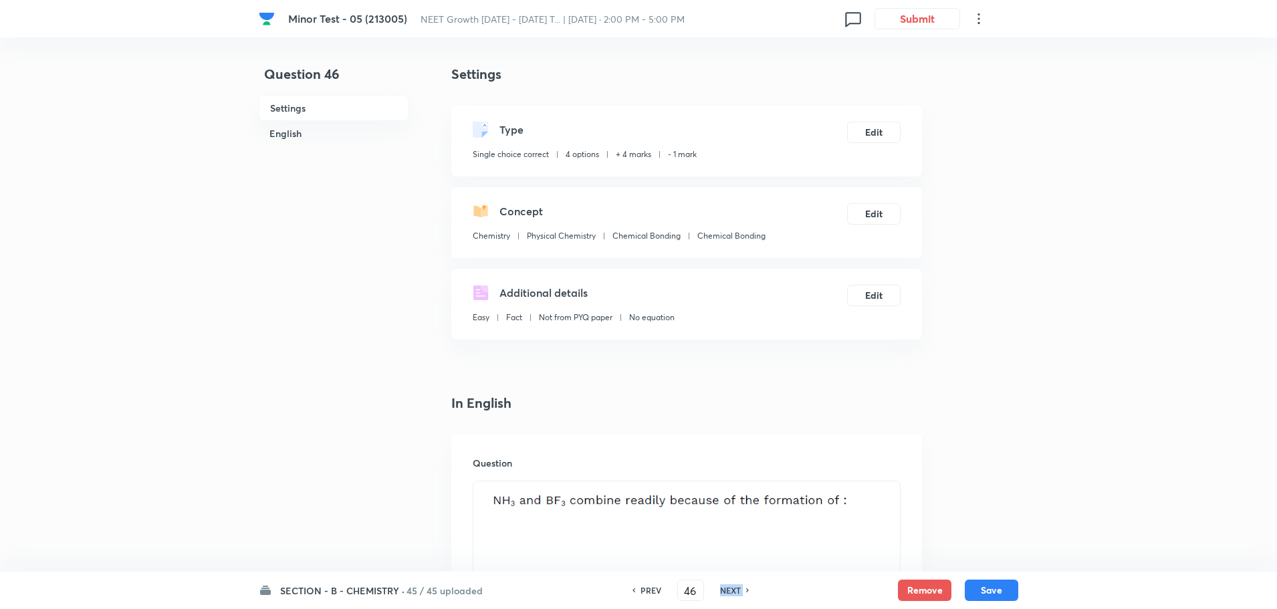
click at [723, 590] on h6 "NEXT" at bounding box center [730, 590] width 21 height 12
checkbox input "false"
type input "47"
click at [723, 590] on h6 "NEXT" at bounding box center [730, 590] width 21 height 12
checkbox input "false"
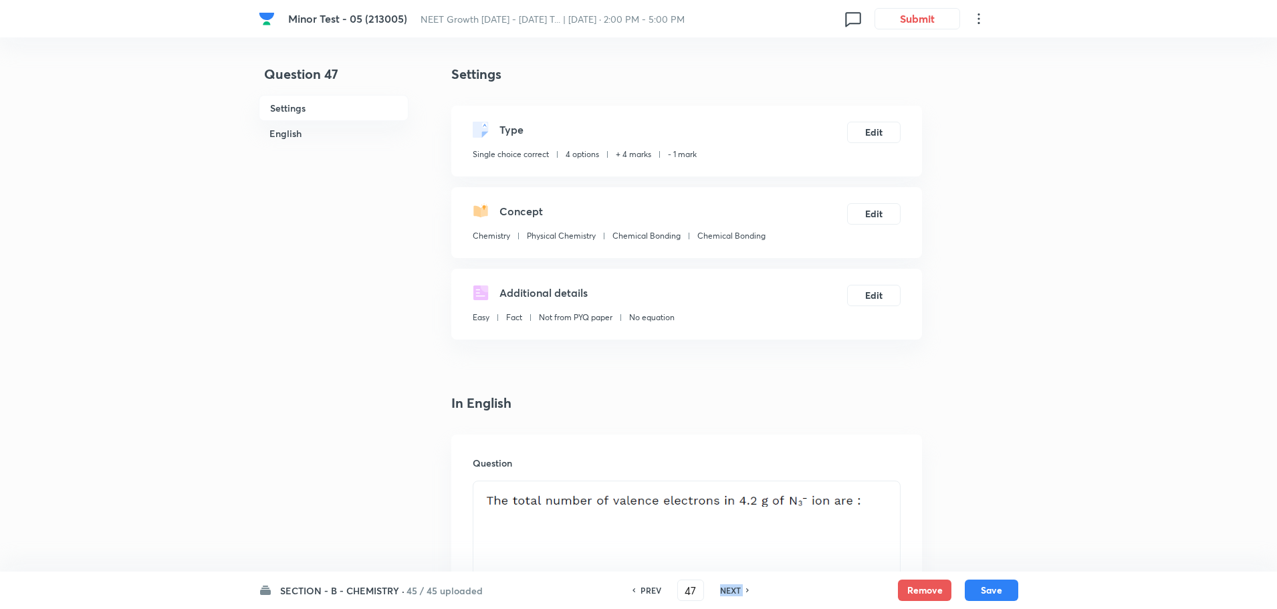
type input "48"
click at [723, 590] on h6 "NEXT" at bounding box center [730, 590] width 21 height 12
checkbox input "false"
type input "49"
click at [723, 590] on h6 "NEXT" at bounding box center [730, 590] width 21 height 12
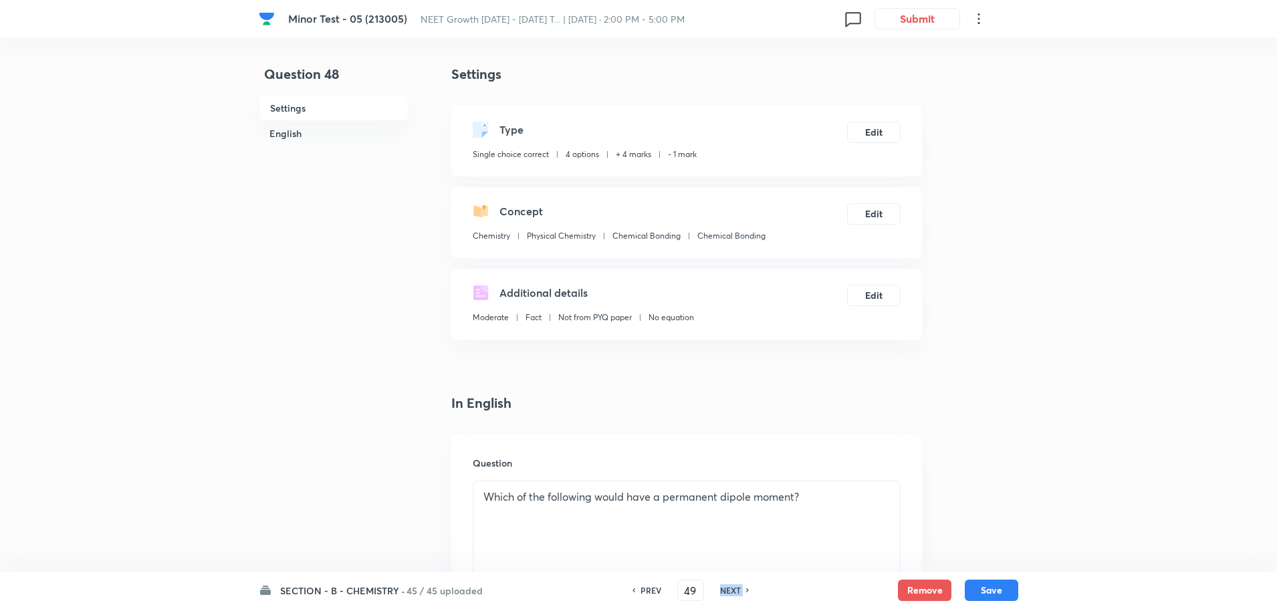
checkbox input "false"
type input "50"
click at [723, 590] on h6 "NEXT" at bounding box center [730, 590] width 21 height 12
checkbox input "false"
type input "51"
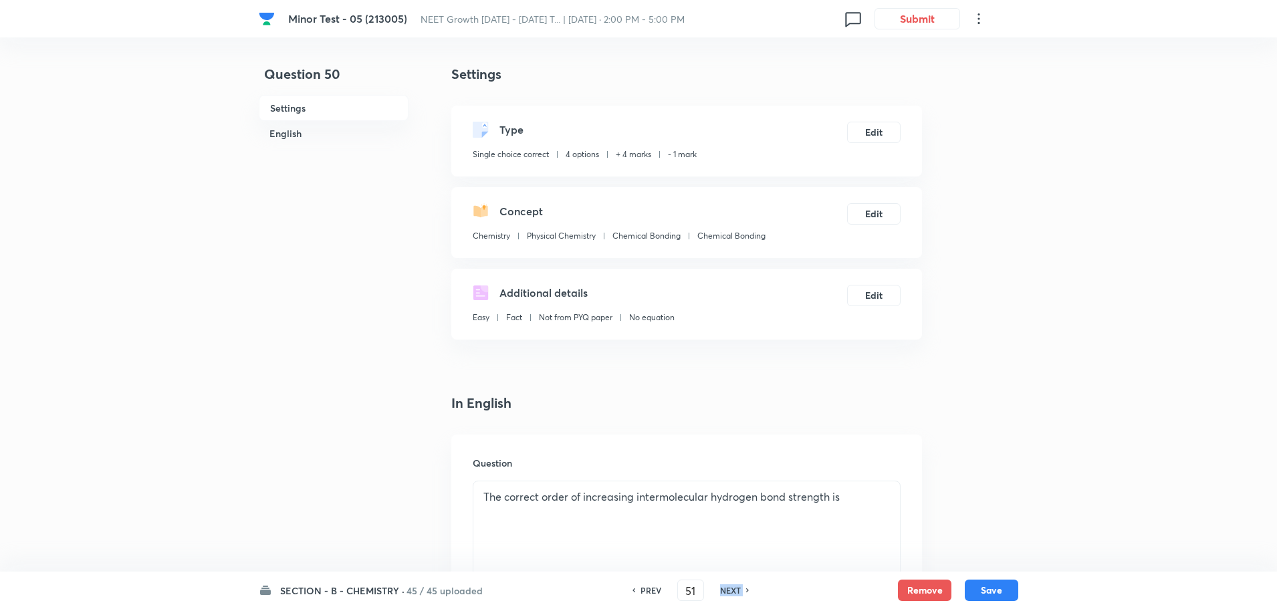
checkbox input "true"
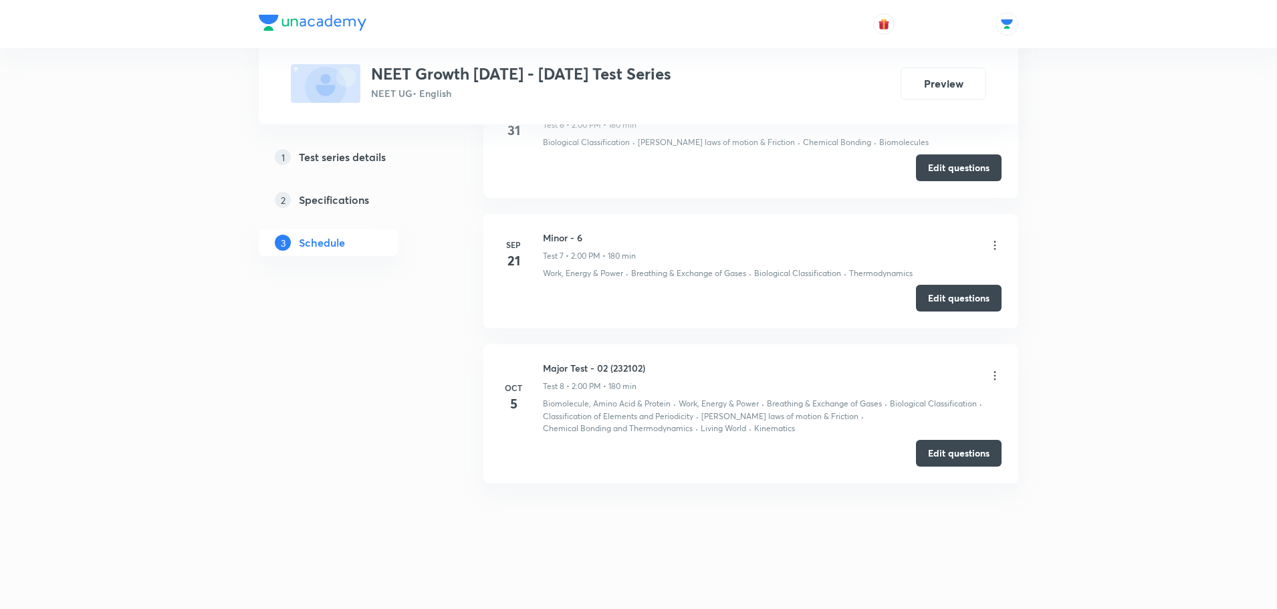
scroll to position [1313, 0]
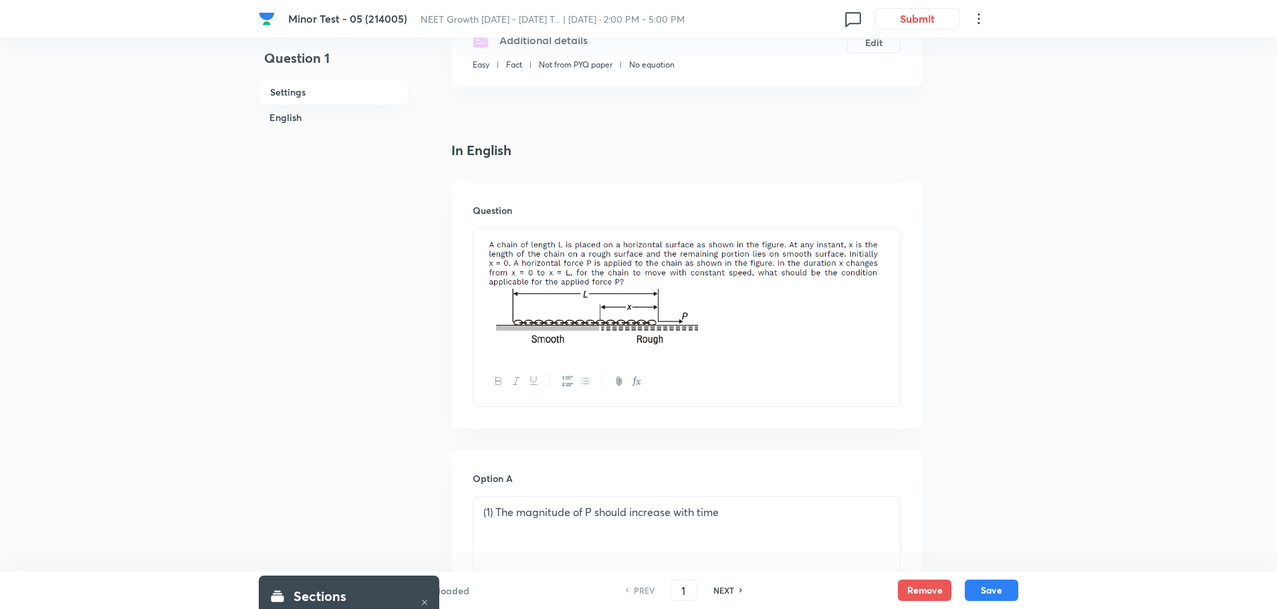
scroll to position [468, 0]
